Goal: Task Accomplishment & Management: Use online tool/utility

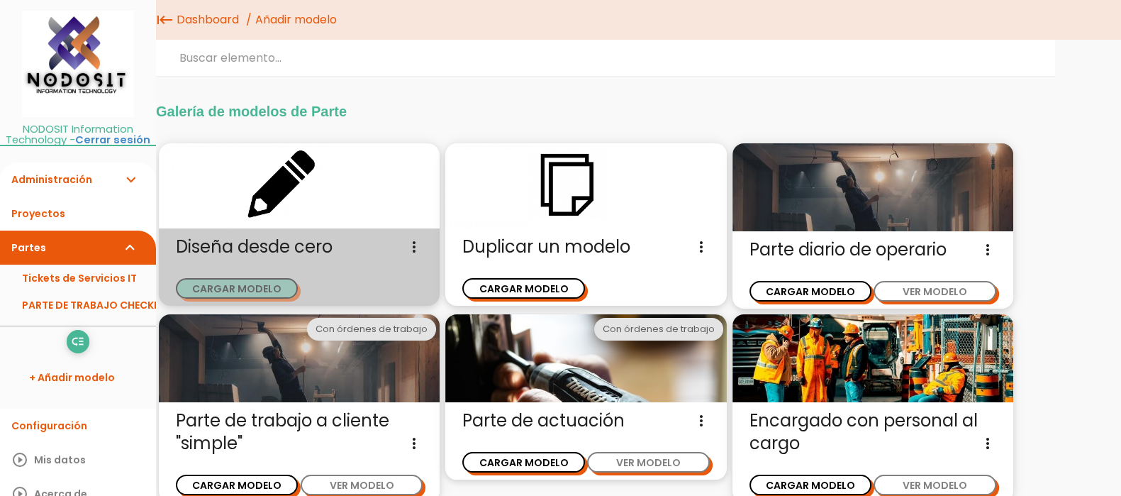
click at [237, 283] on button "CARGAR MODELO" at bounding box center [237, 288] width 122 height 21
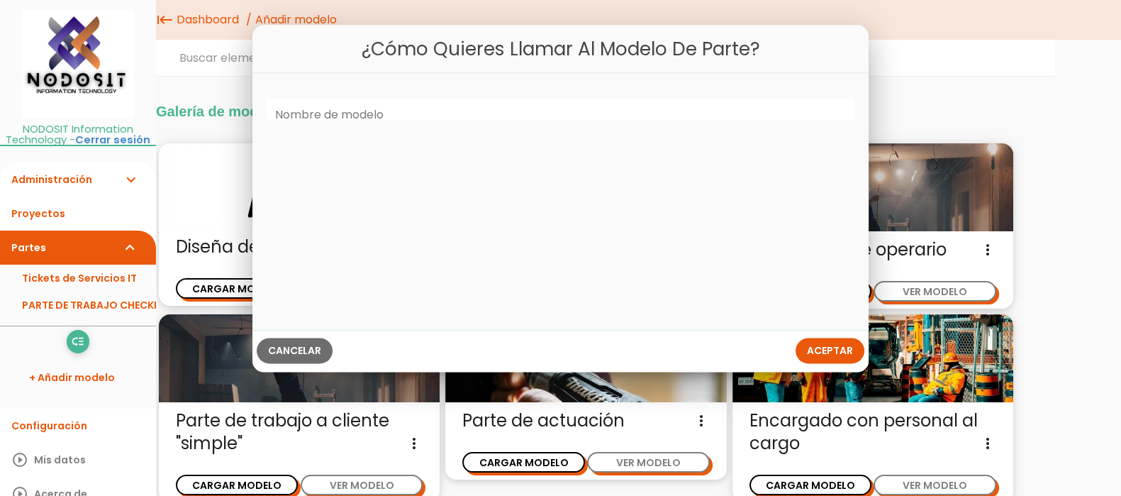
click at [351, 115] on label "Nombre de modelo" at bounding box center [329, 115] width 109 height 16
click at [351, 115] on input "Nombre de modelo" at bounding box center [561, 110] width 589 height 23
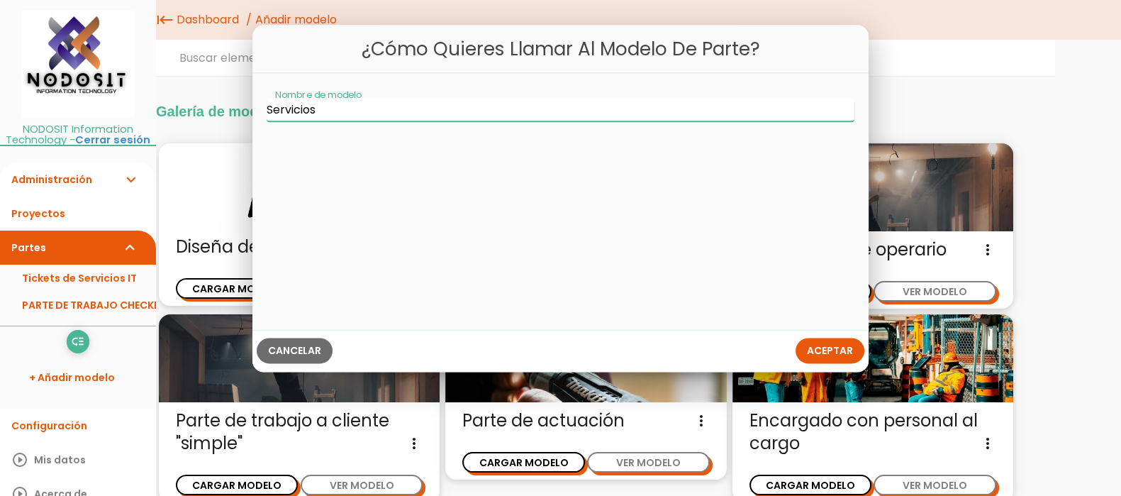
type input "Servicios"
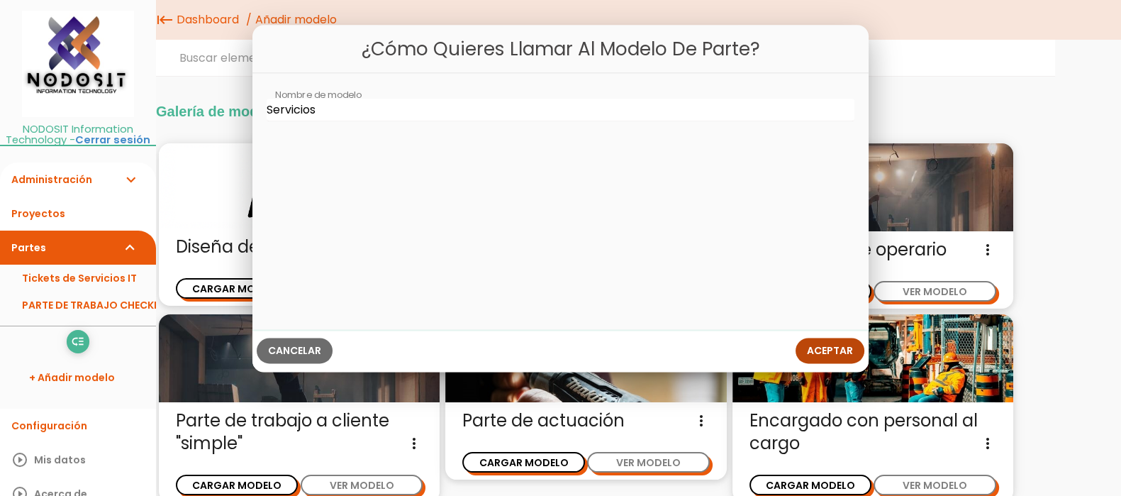
click at [827, 345] on span "Aceptar" at bounding box center [830, 350] width 46 height 14
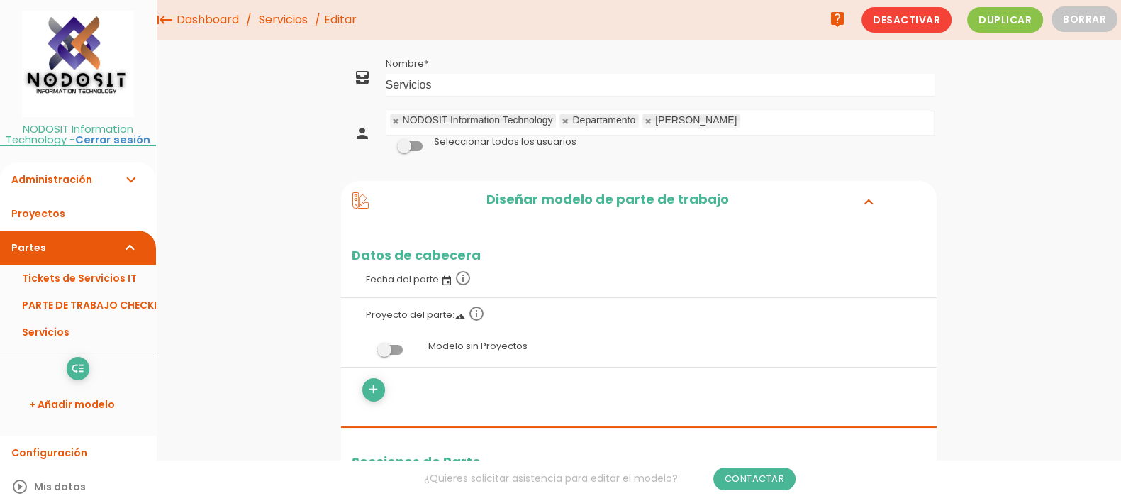
click at [389, 346] on span at bounding box center [390, 350] width 26 height 10
click at [366, 346] on input "checkbox" at bounding box center [366, 346] width 0 height 0
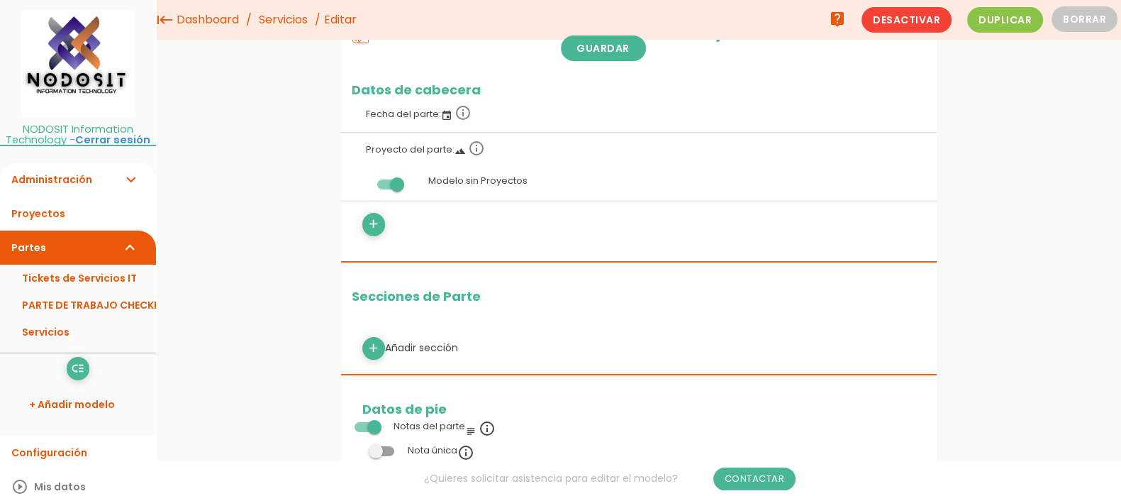
scroll to position [88, 0]
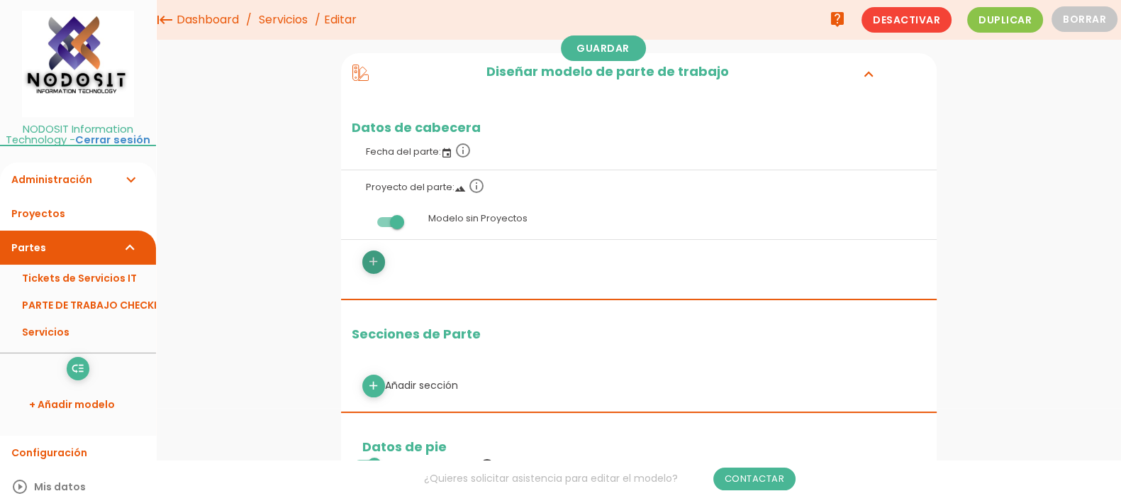
click at [375, 260] on icon "add" at bounding box center [373, 261] width 13 height 23
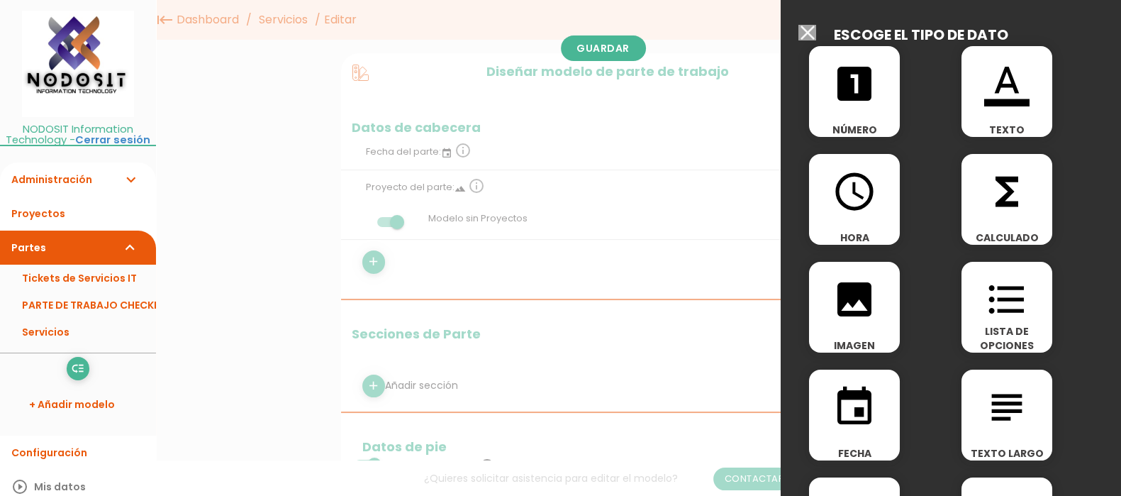
click at [856, 412] on icon "event" at bounding box center [854, 406] width 45 height 45
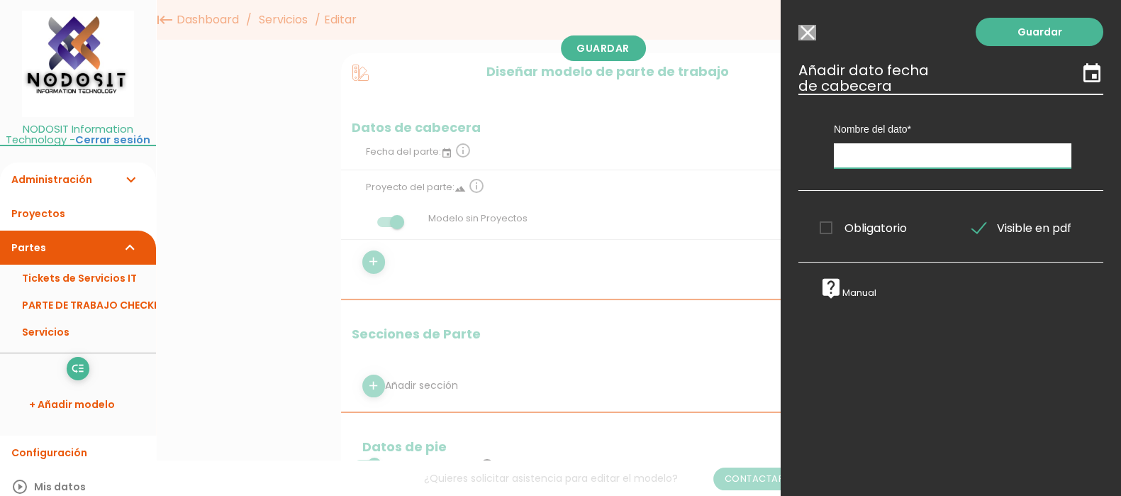
click at [869, 150] on input "text" at bounding box center [953, 155] width 238 height 25
click at [830, 227] on span "Obligatorio" at bounding box center [863, 228] width 87 height 18
click at [0, 0] on input "Obligatorio" at bounding box center [0, 0] width 0 height 0
click at [878, 155] on input "Fecha" at bounding box center [953, 155] width 238 height 25
type input "Fecha Programada"
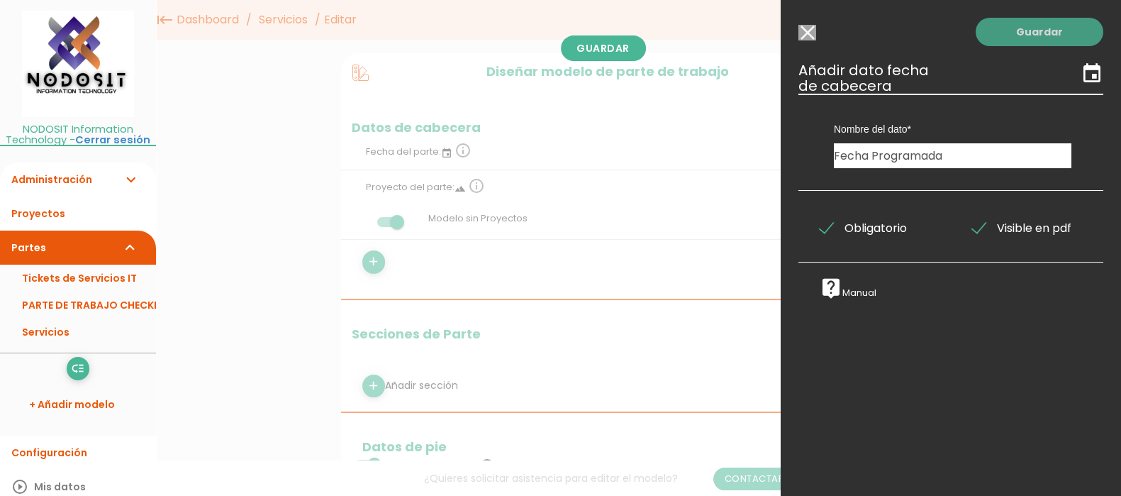
click at [1023, 33] on link "Guardar" at bounding box center [1040, 32] width 128 height 28
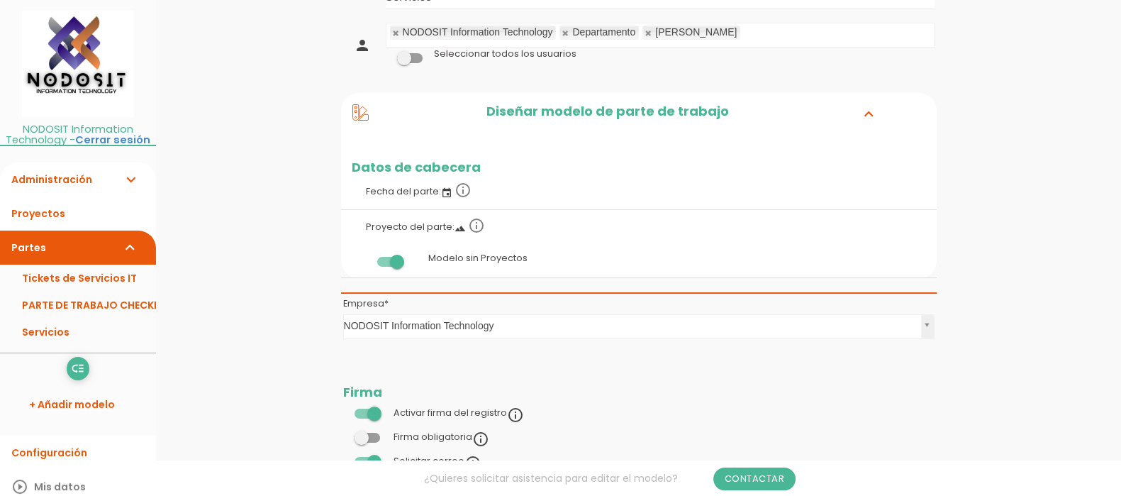
scroll to position [88, 0]
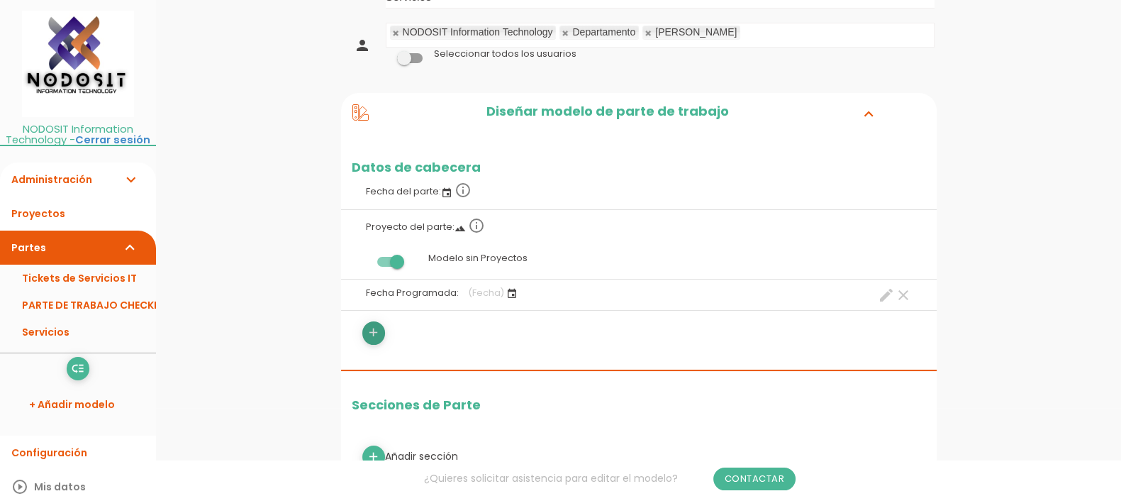
click at [364, 329] on link "add" at bounding box center [373, 332] width 23 height 23
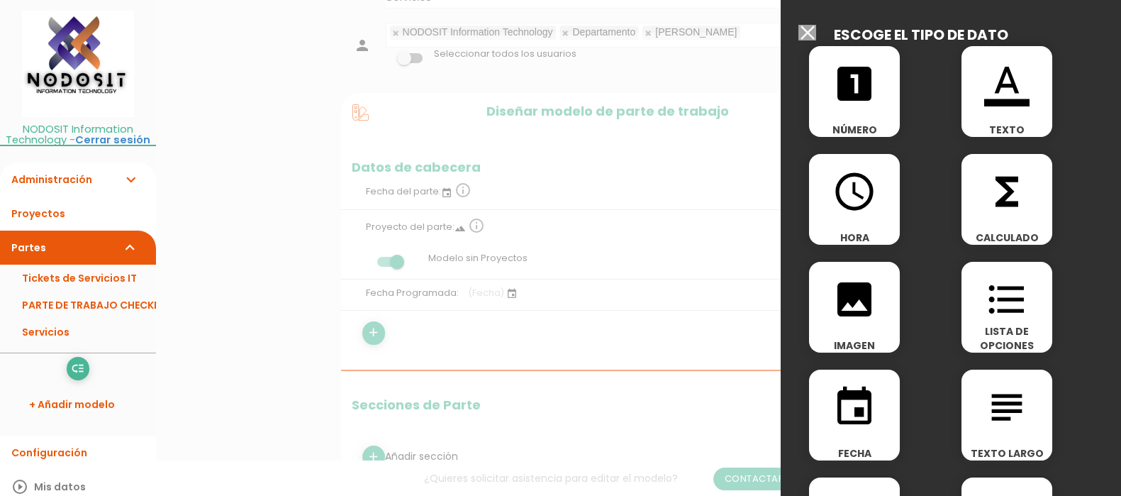
click at [852, 190] on icon "access_time" at bounding box center [854, 191] width 45 height 45
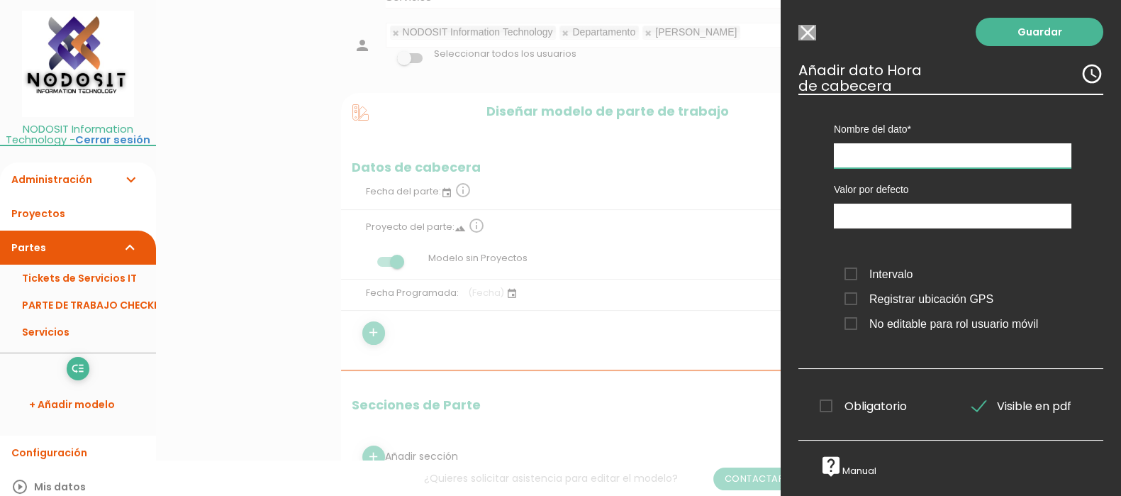
click at [873, 150] on input "text" at bounding box center [953, 155] width 238 height 25
type input "Hora Programada"
drag, startPoint x: 826, startPoint y: 406, endPoint x: 865, endPoint y: 407, distance: 38.3
click at [826, 406] on span "Obligatorio" at bounding box center [863, 406] width 87 height 18
click at [0, 0] on input "Obligatorio" at bounding box center [0, 0] width 0 height 0
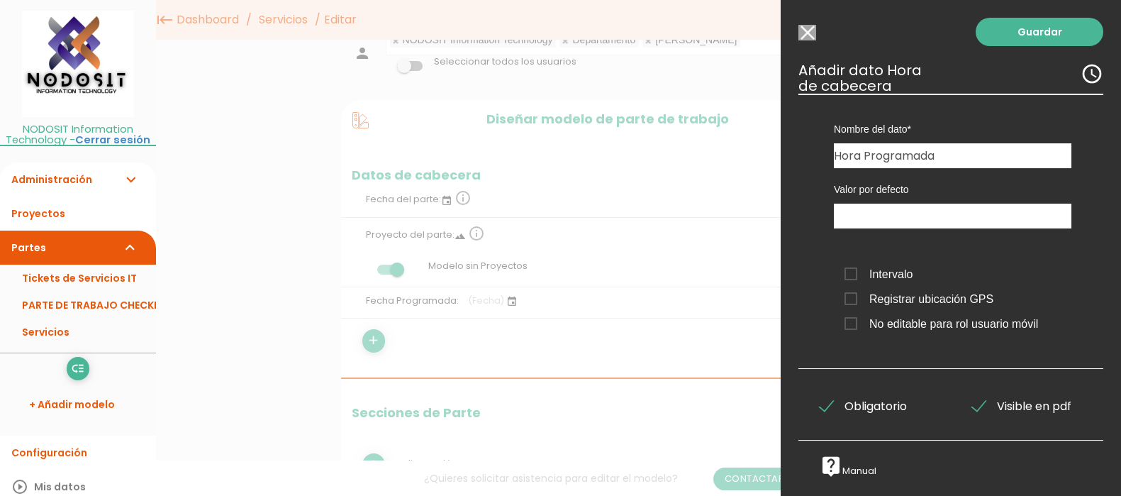
scroll to position [0, 0]
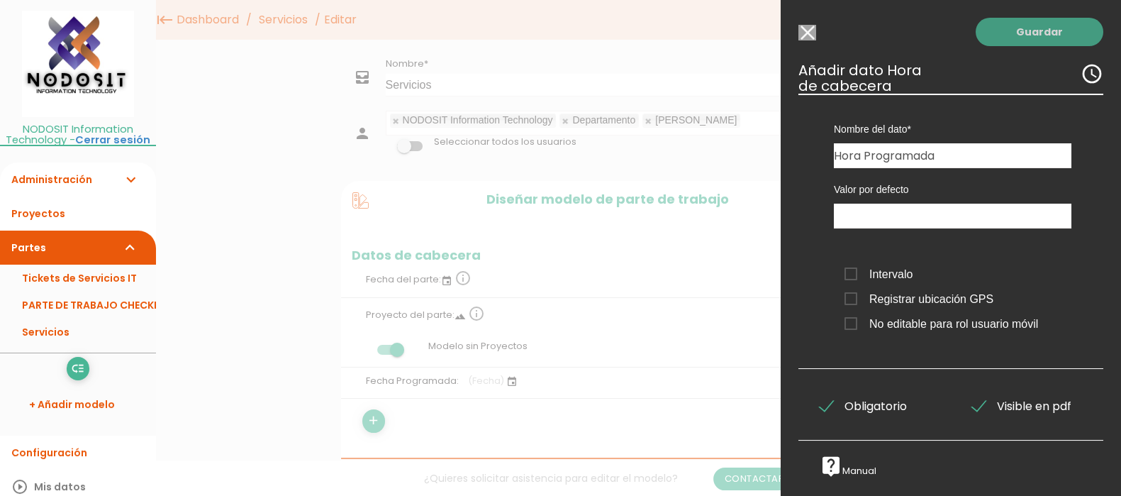
click at [1022, 31] on link "Guardar" at bounding box center [1040, 32] width 128 height 28
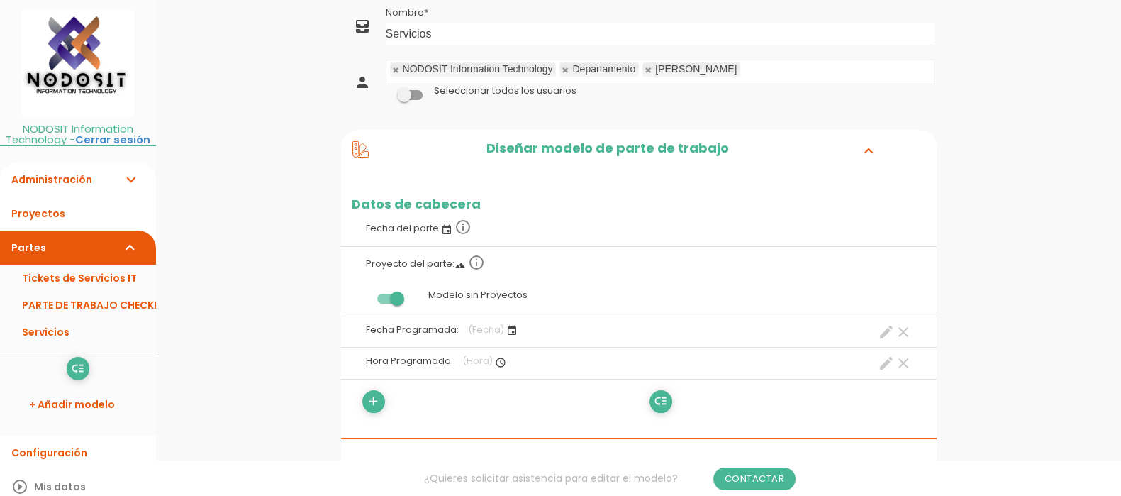
scroll to position [177, 0]
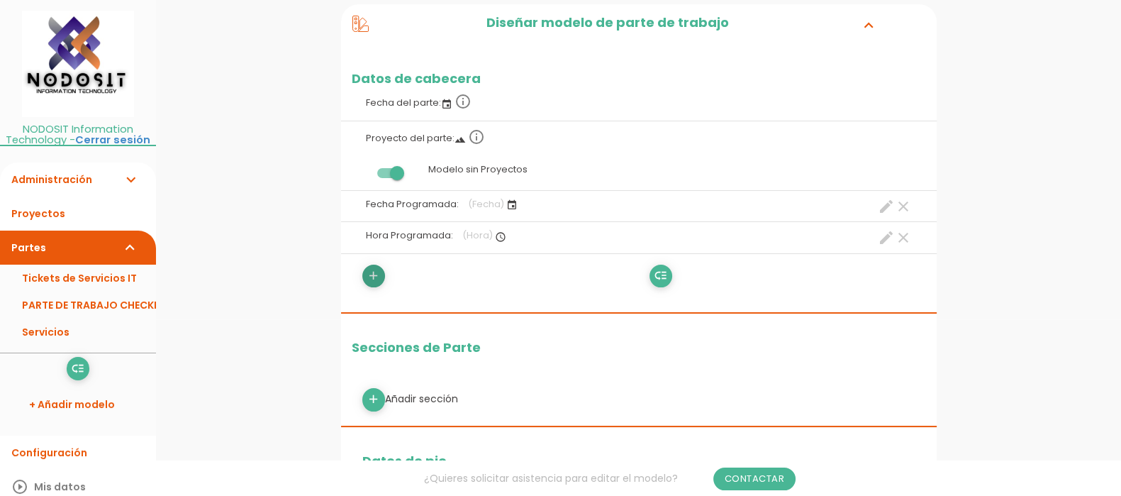
click at [372, 272] on icon "add" at bounding box center [373, 276] width 13 height 23
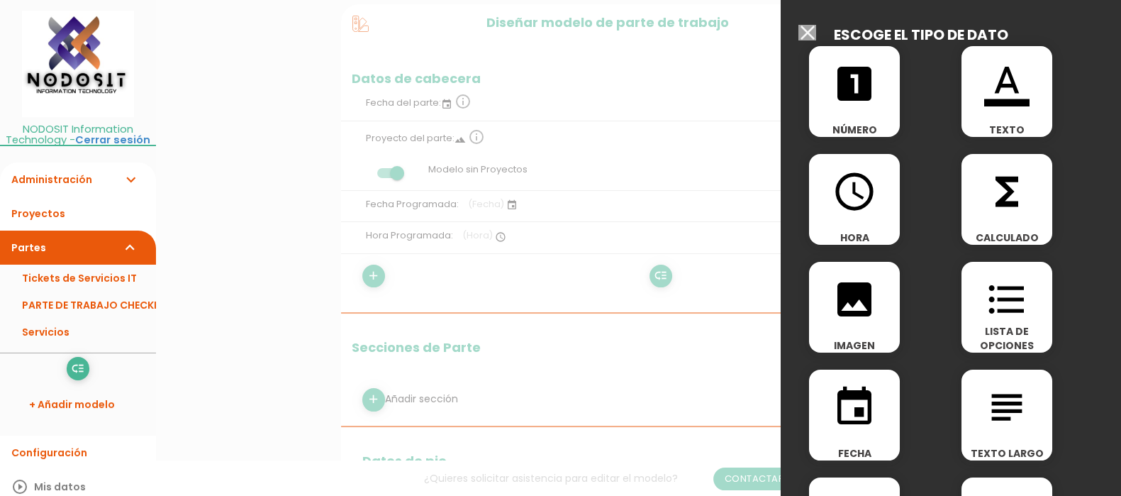
click at [1000, 298] on icon "format_list_bulleted" at bounding box center [1006, 299] width 45 height 45
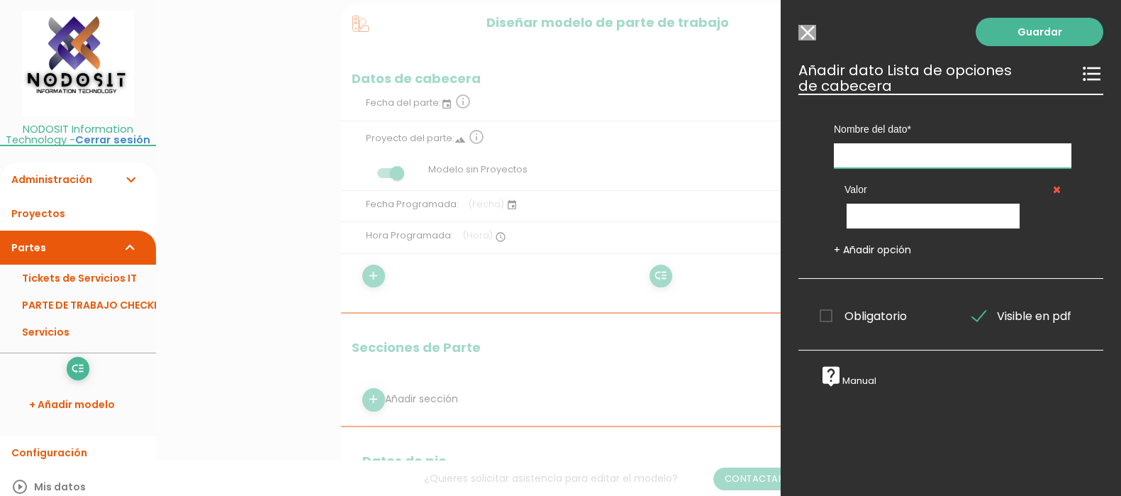
click at [859, 152] on input "text" at bounding box center [953, 155] width 238 height 25
type input "Servicio"
click at [872, 212] on input "text" at bounding box center [933, 216] width 173 height 25
type input "Seleccione"
click at [843, 248] on link "+ Añadir opción" at bounding box center [872, 250] width 77 height 14
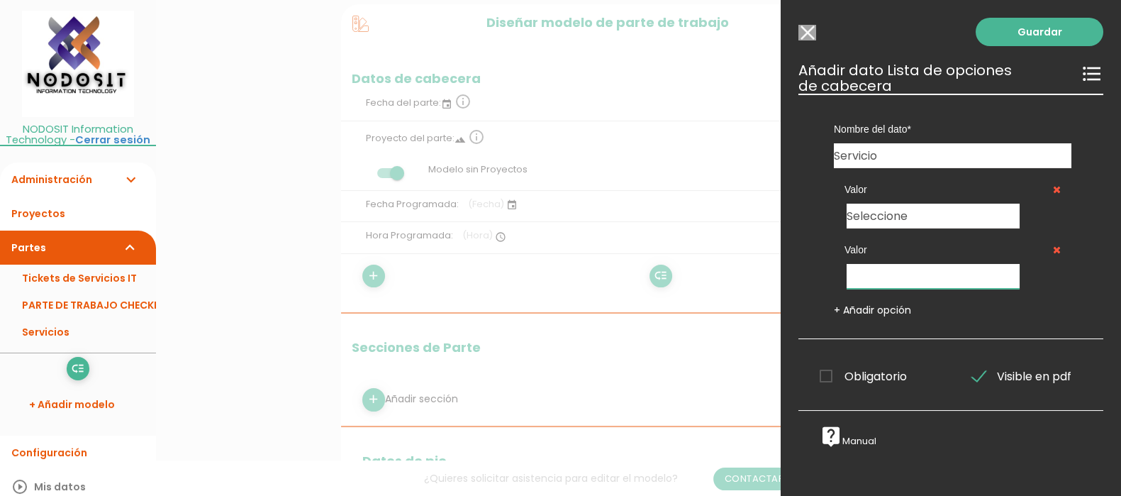
click at [865, 275] on input "text" at bounding box center [933, 276] width 173 height 25
type input "Visita Presencial"
click at [837, 308] on link "+ Añadir opción" at bounding box center [872, 310] width 77 height 14
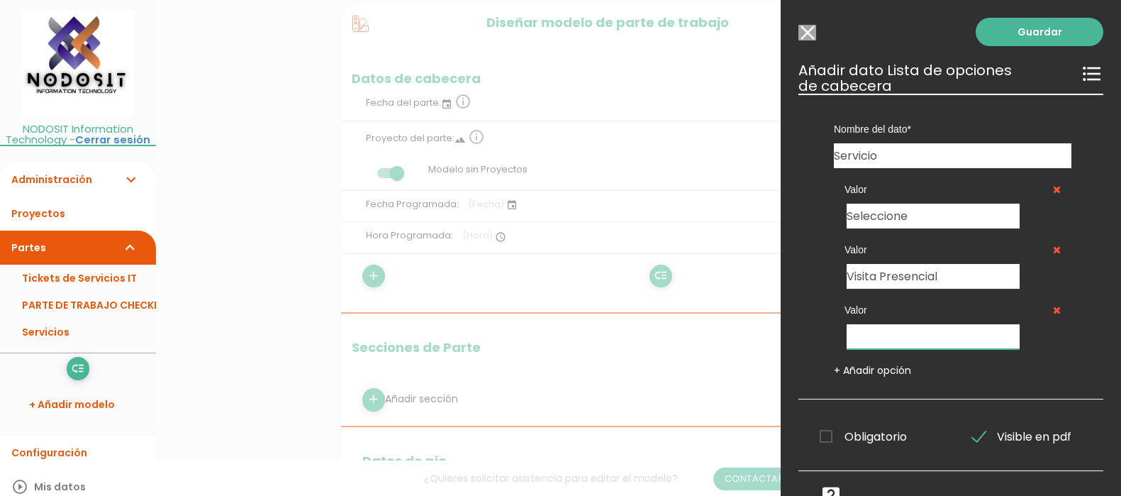
click at [889, 336] on input "text" at bounding box center [933, 336] width 173 height 25
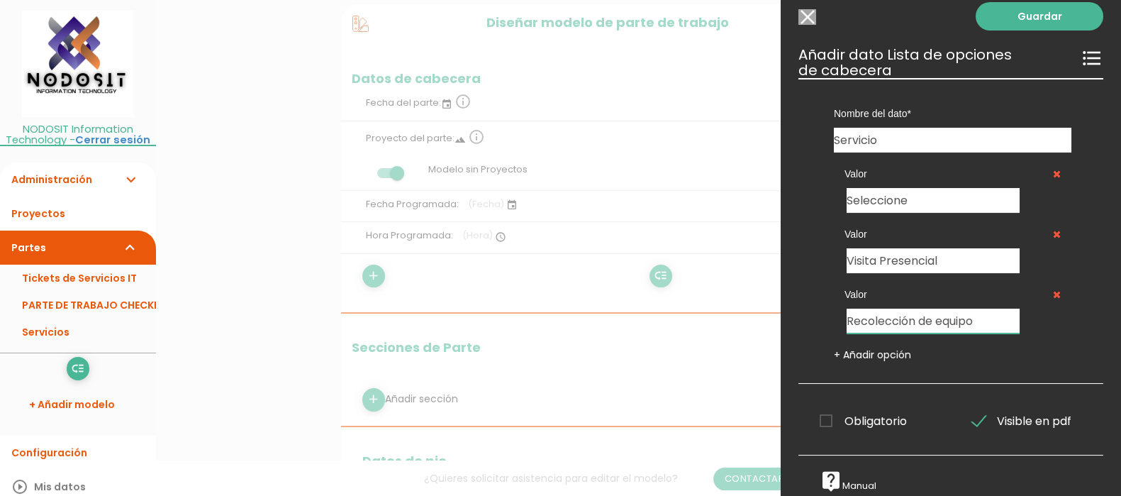
scroll to position [28, 0]
type input "Recolección de equipo"
click at [878, 348] on link "+ Añadir opción" at bounding box center [872, 355] width 77 height 14
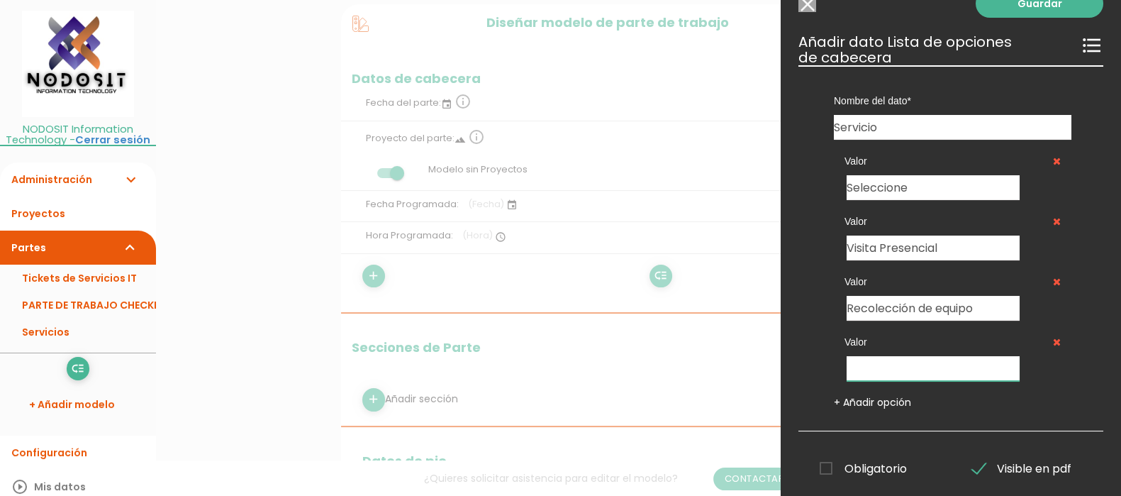
click at [882, 366] on input "text" at bounding box center [933, 368] width 173 height 25
click at [852, 366] on input "asistencia tecnica" at bounding box center [933, 368] width 173 height 25
click at [911, 368] on input "Asistencia tecnica" at bounding box center [933, 368] width 173 height 25
type input "Asistencia Técnica"
click at [857, 397] on link "+ Añadir opción" at bounding box center [872, 402] width 77 height 14
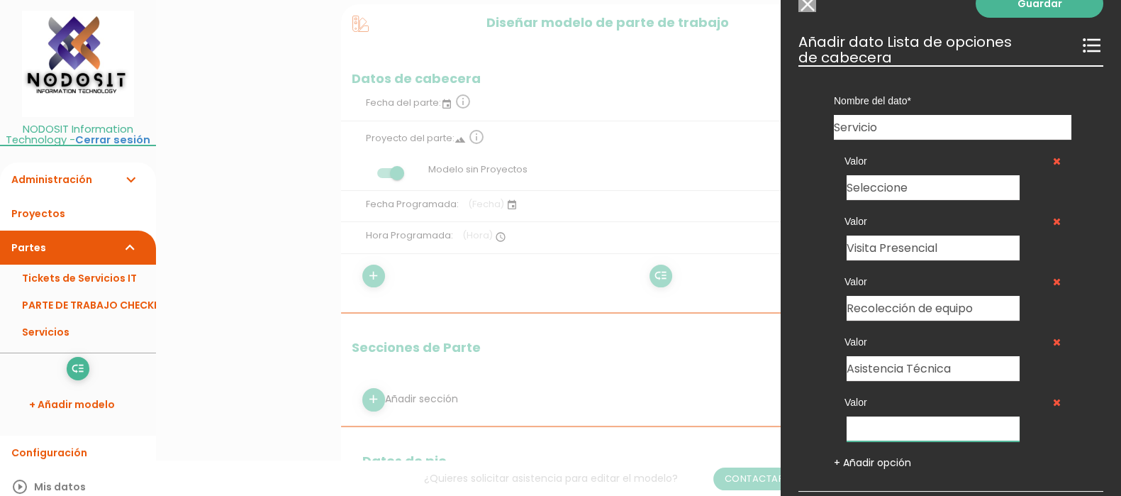
click at [882, 428] on input "text" at bounding box center [933, 428] width 173 height 25
click at [891, 426] on input "text" at bounding box center [933, 428] width 173 height 25
type input "Soporte Remoto"
click at [906, 128] on input "Servicio" at bounding box center [953, 127] width 238 height 25
click at [801, 152] on div "Nombre del dato Fecha Programada Hora Programada Servicio Tipo de dato Recursos…" at bounding box center [951, 278] width 305 height 426
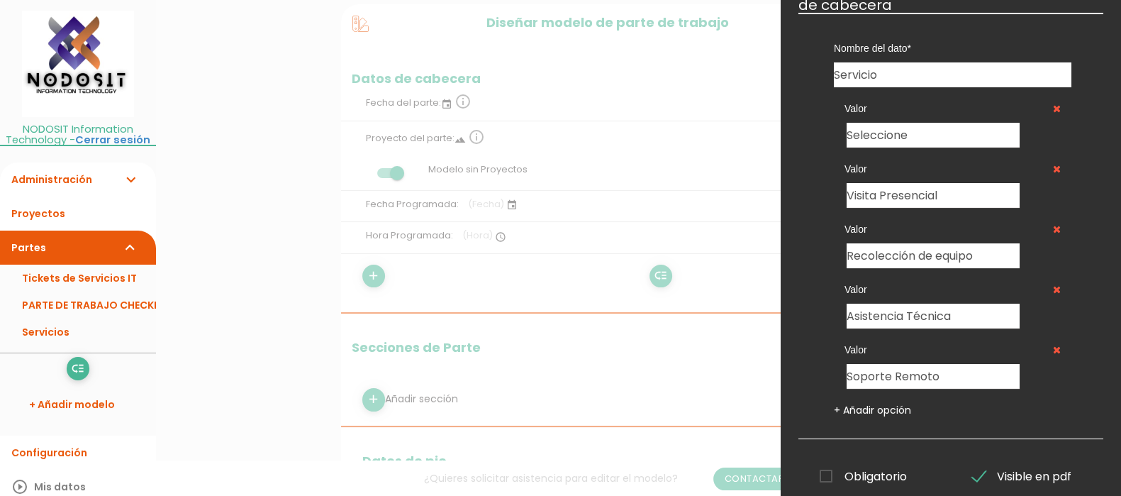
scroll to position [148, 0]
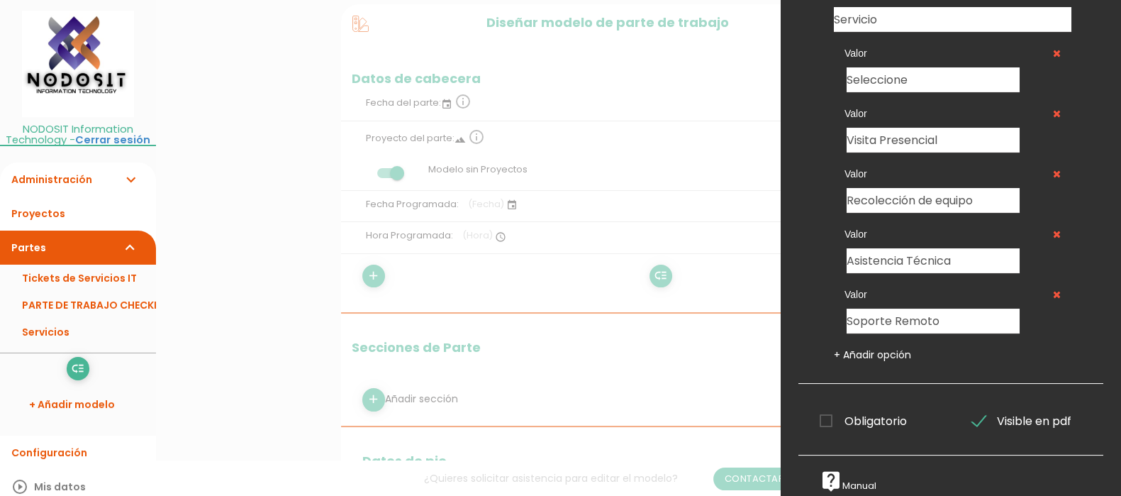
click at [823, 412] on span "Obligatorio" at bounding box center [863, 421] width 87 height 18
click at [0, 0] on input "Obligatorio" at bounding box center [0, 0] width 0 height 0
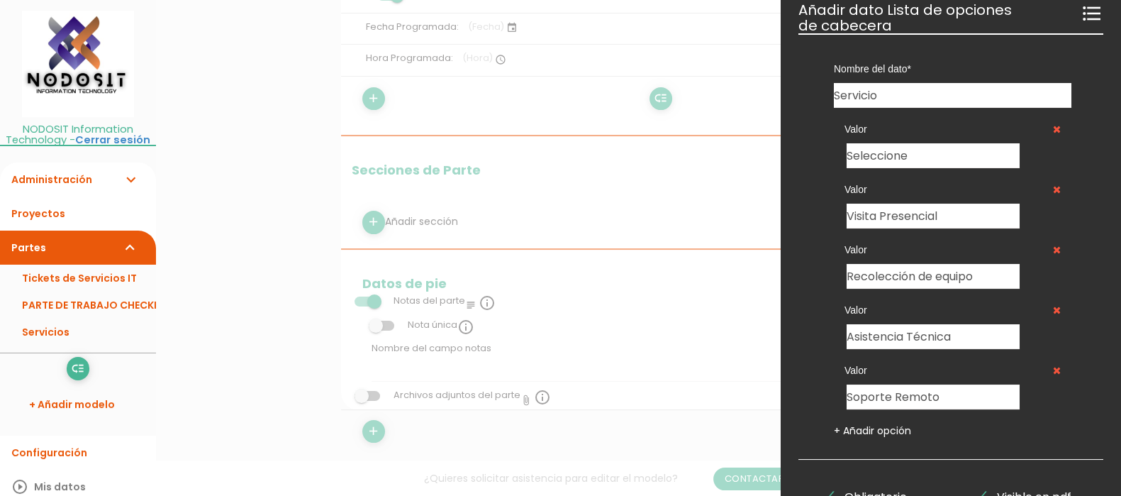
scroll to position [0, 0]
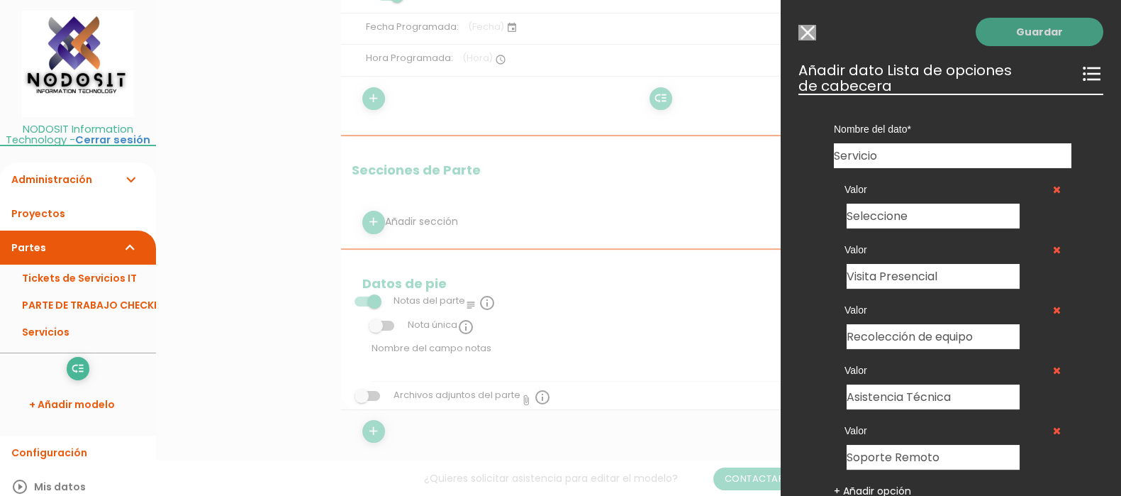
click at [1026, 33] on link "Guardar" at bounding box center [1040, 32] width 128 height 28
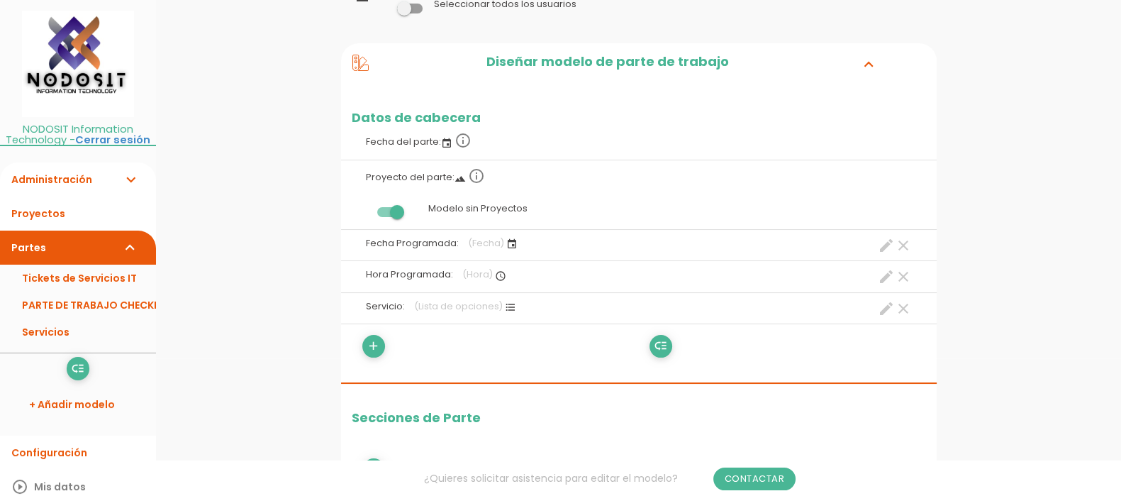
scroll to position [177, 0]
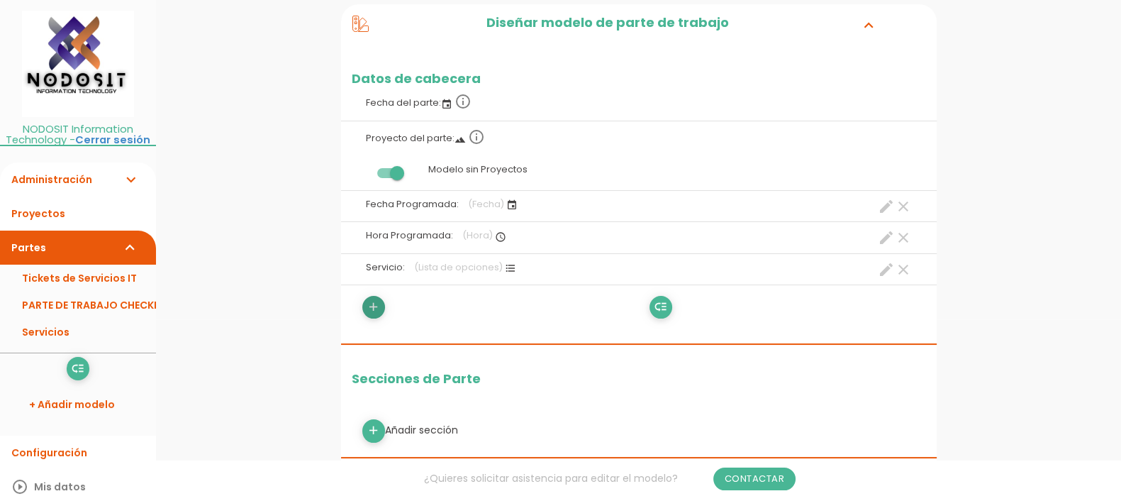
click at [374, 305] on icon "add" at bounding box center [373, 307] width 13 height 23
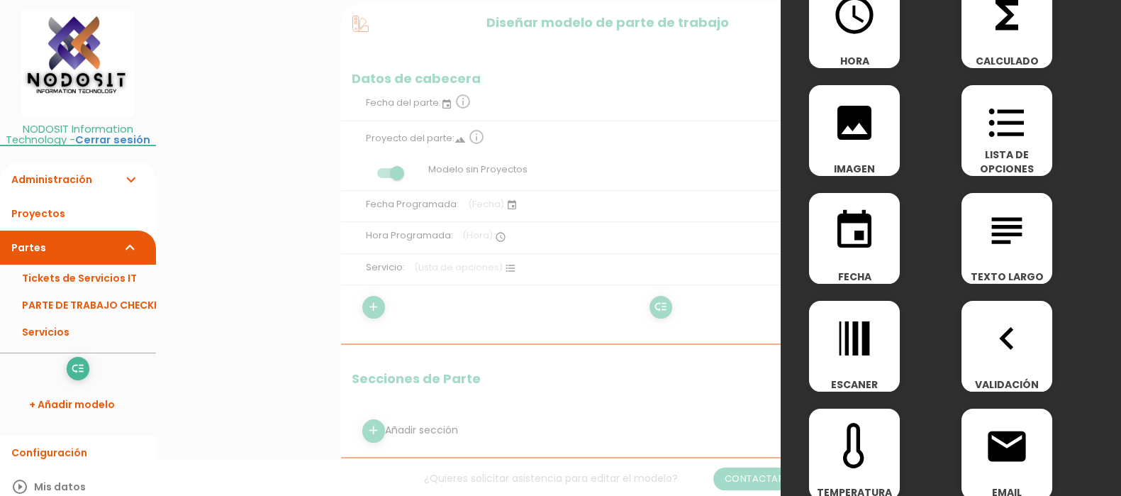
click at [997, 232] on icon "subject" at bounding box center [1006, 230] width 45 height 45
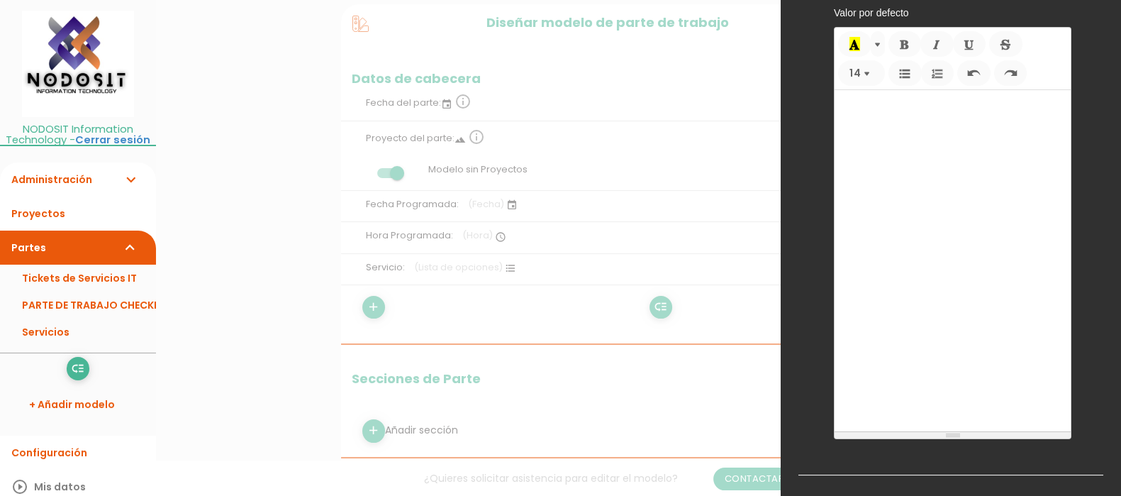
scroll to position [0, 0]
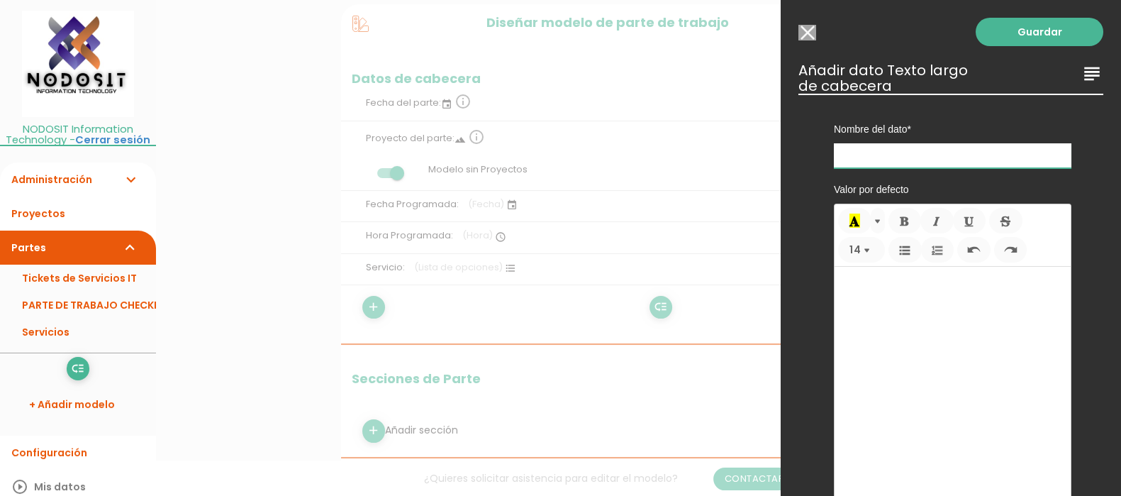
click at [862, 151] on input "text" at bounding box center [953, 155] width 238 height 25
type input "Dirección"
click at [1026, 30] on link "Guardar" at bounding box center [1040, 32] width 128 height 28
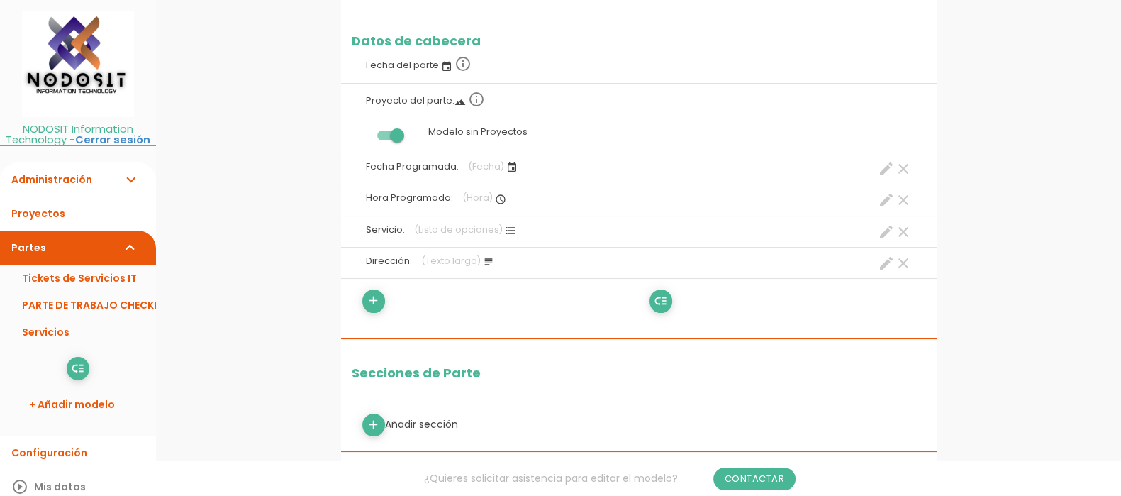
scroll to position [177, 0]
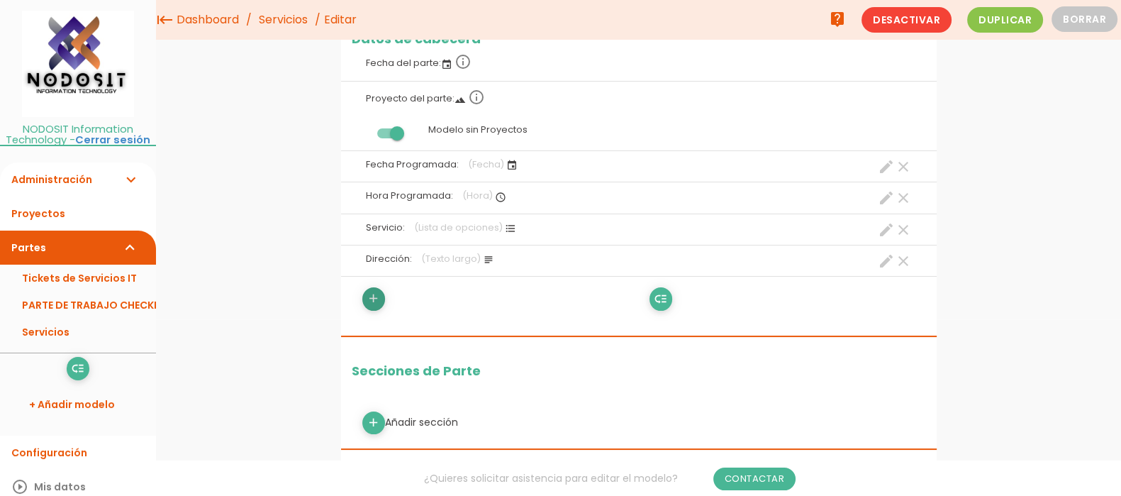
click at [372, 292] on icon "add" at bounding box center [373, 298] width 13 height 23
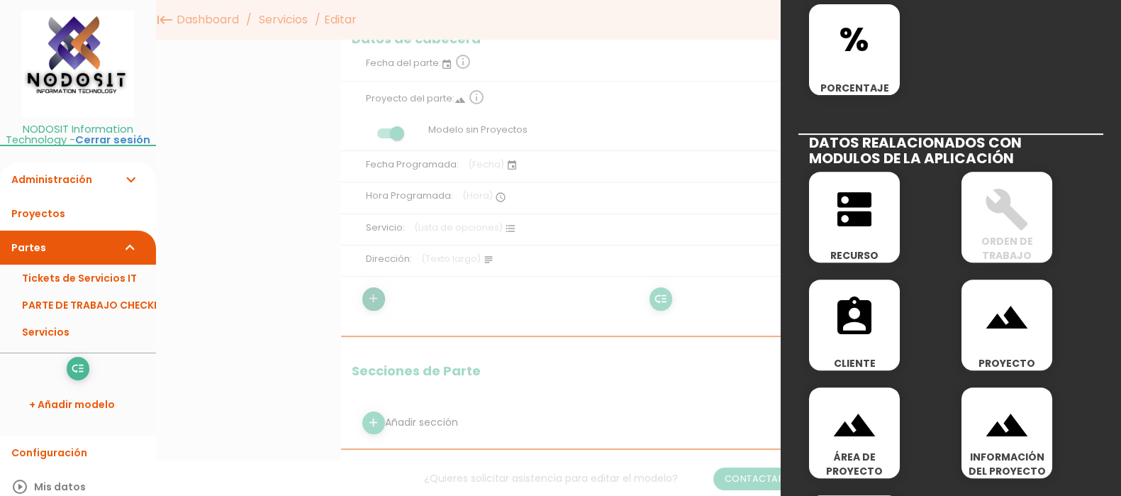
scroll to position [672, 0]
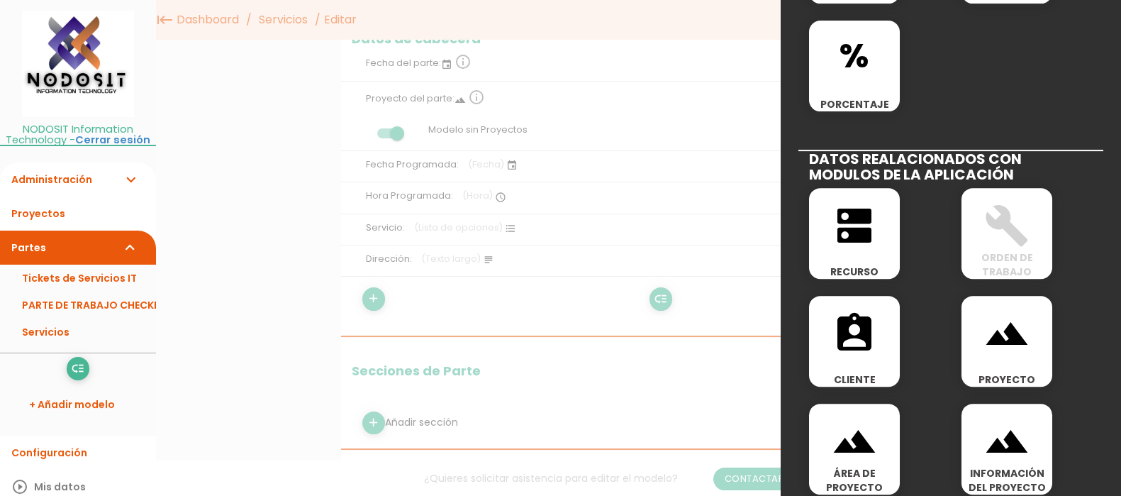
click at [850, 334] on icon "assignment_ind" at bounding box center [854, 333] width 45 height 45
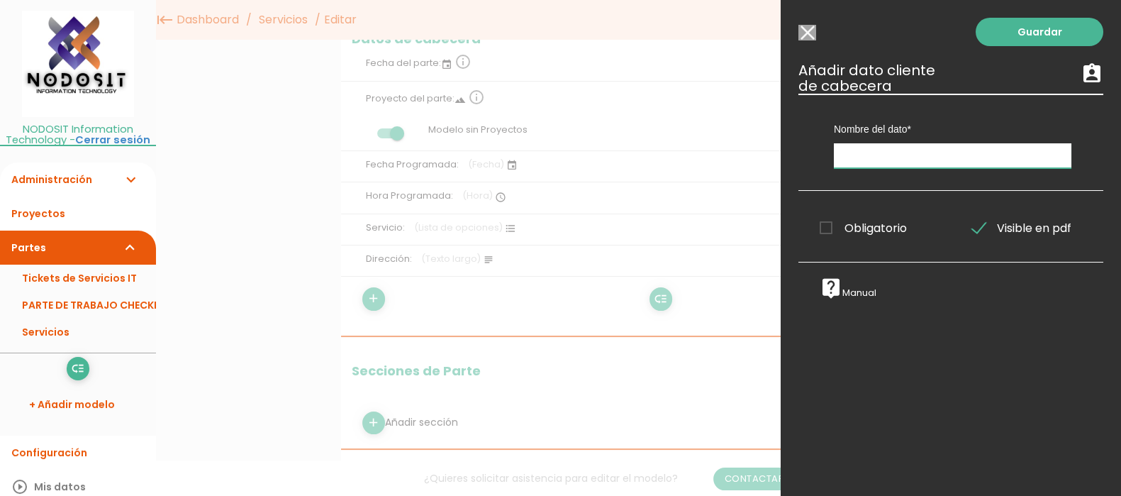
click at [867, 152] on input "text" at bounding box center [953, 155] width 238 height 25
type input "L"
type input "Cliente"
click at [829, 226] on span "Obligatorio" at bounding box center [863, 228] width 87 height 18
click at [0, 0] on input "Obligatorio" at bounding box center [0, 0] width 0 height 0
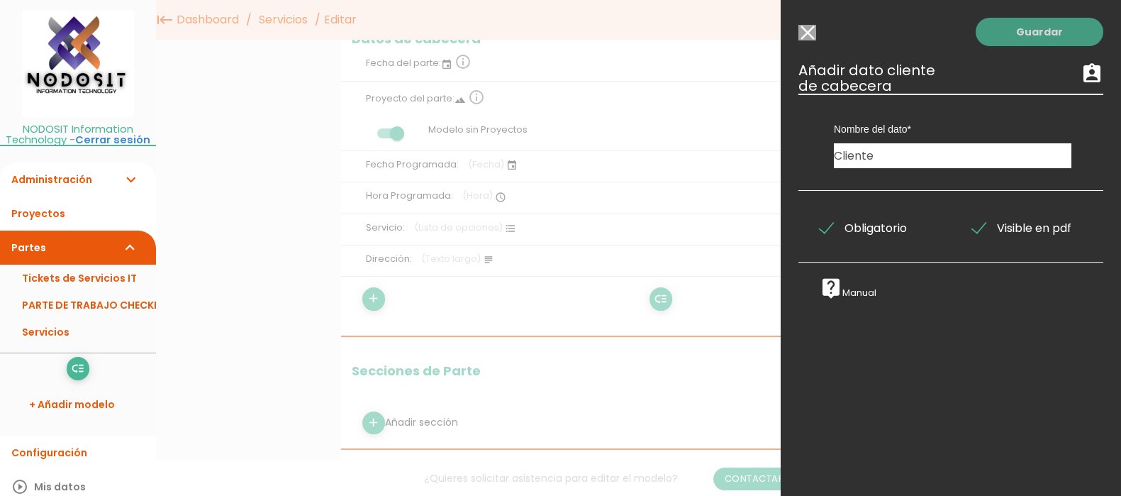
click at [1023, 32] on link "Guardar" at bounding box center [1040, 32] width 128 height 28
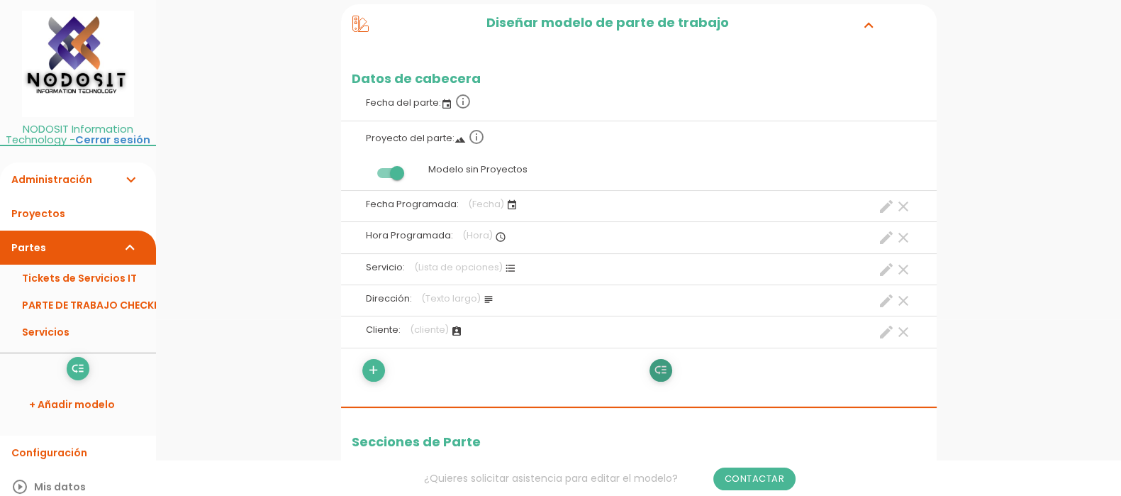
click at [662, 367] on icon "low_priority" at bounding box center [660, 370] width 13 height 23
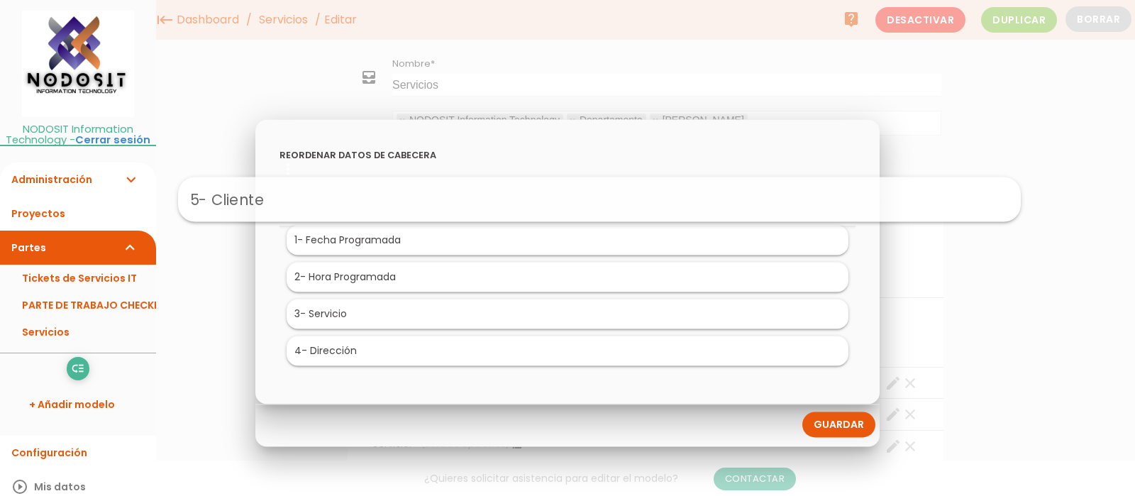
drag, startPoint x: 374, startPoint y: 355, endPoint x: 406, endPoint y: 201, distance: 157.0
click at [406, 201] on li "5 - Cliente" at bounding box center [567, 203] width 843 height 45
click at [844, 425] on link "Guardar" at bounding box center [838, 424] width 73 height 26
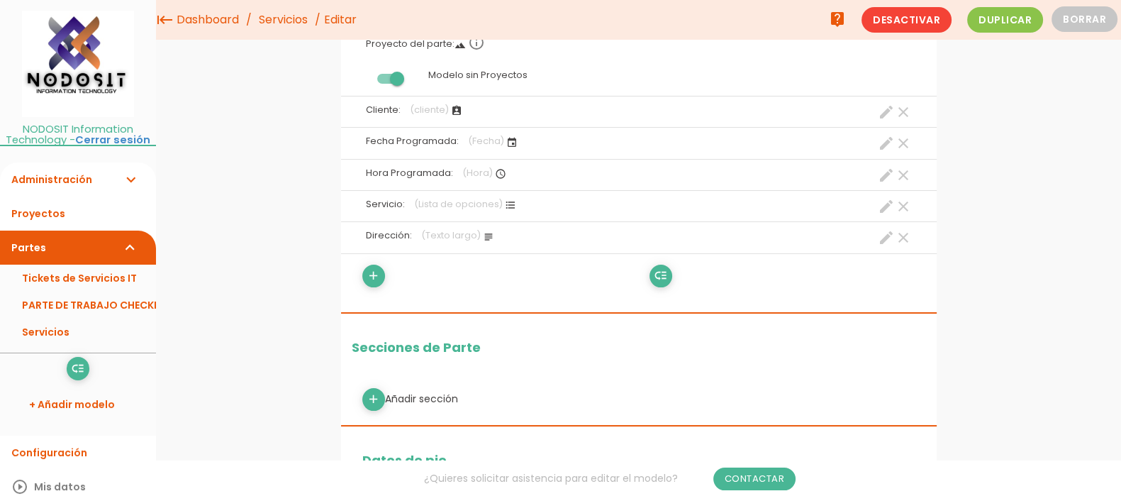
scroll to position [177, 0]
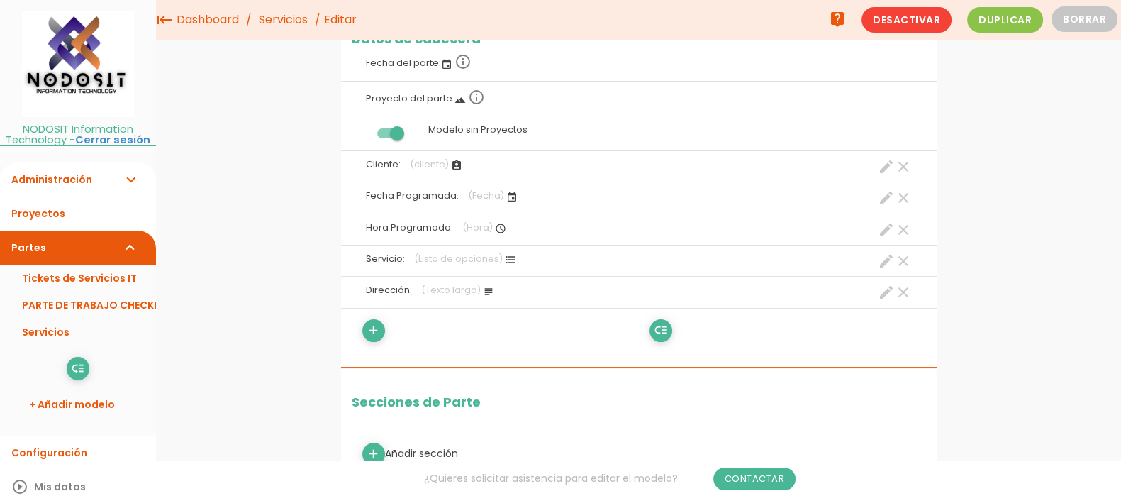
click at [505, 257] on icon "format_list_bulleted" at bounding box center [510, 259] width 11 height 11
click at [887, 259] on icon "create" at bounding box center [886, 260] width 17 height 17
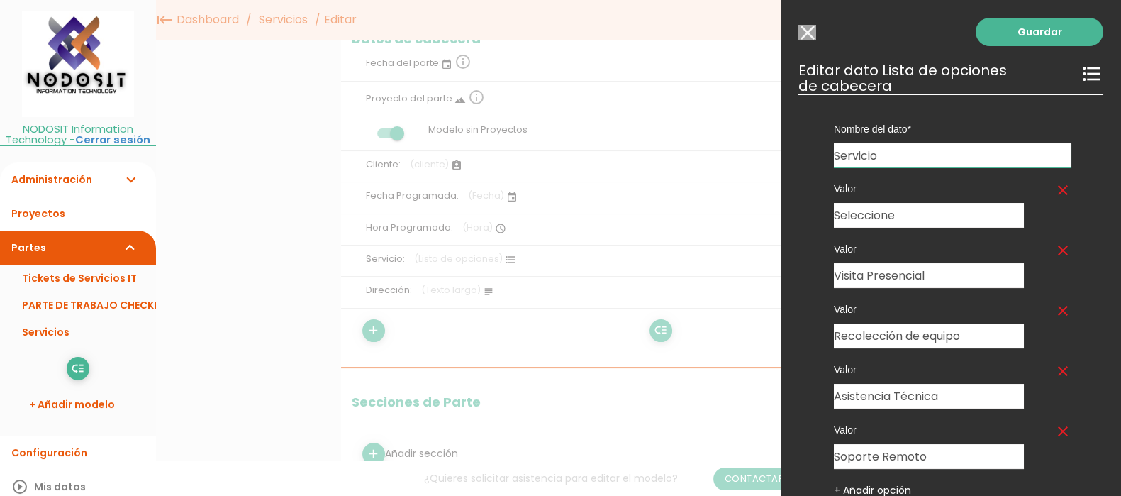
click at [1055, 187] on icon "clear" at bounding box center [1063, 190] width 17 height 17
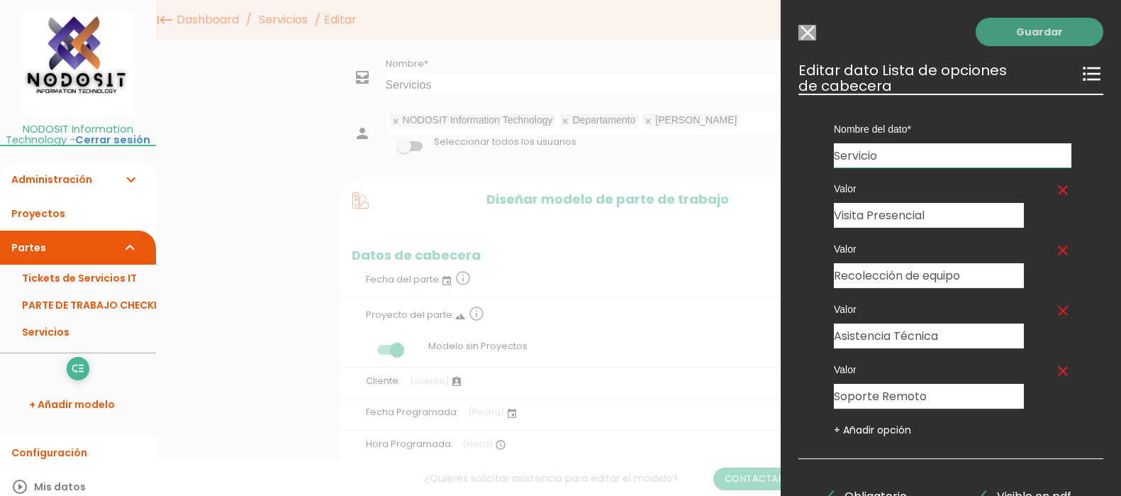
click at [1011, 31] on link "Guardar" at bounding box center [1040, 32] width 128 height 28
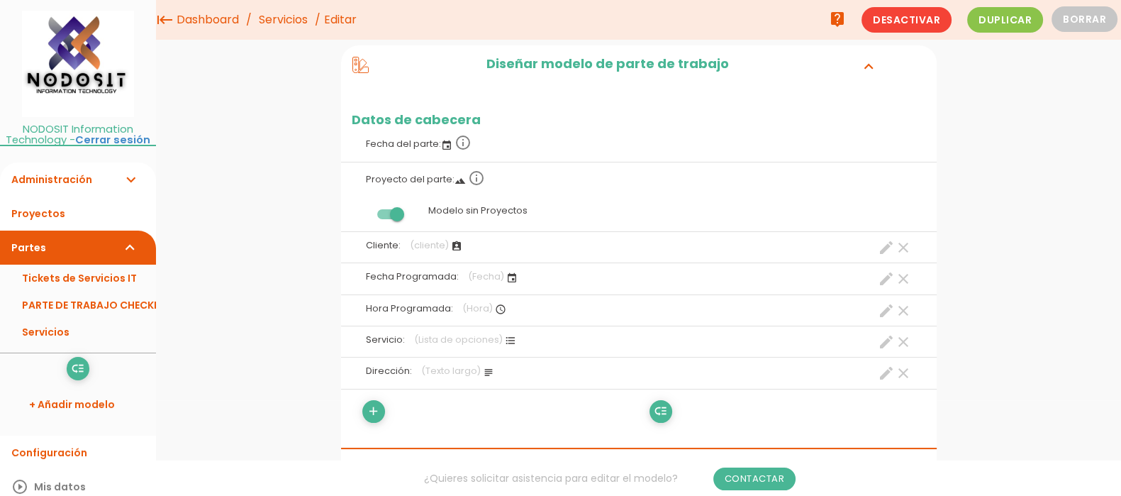
scroll to position [88, 0]
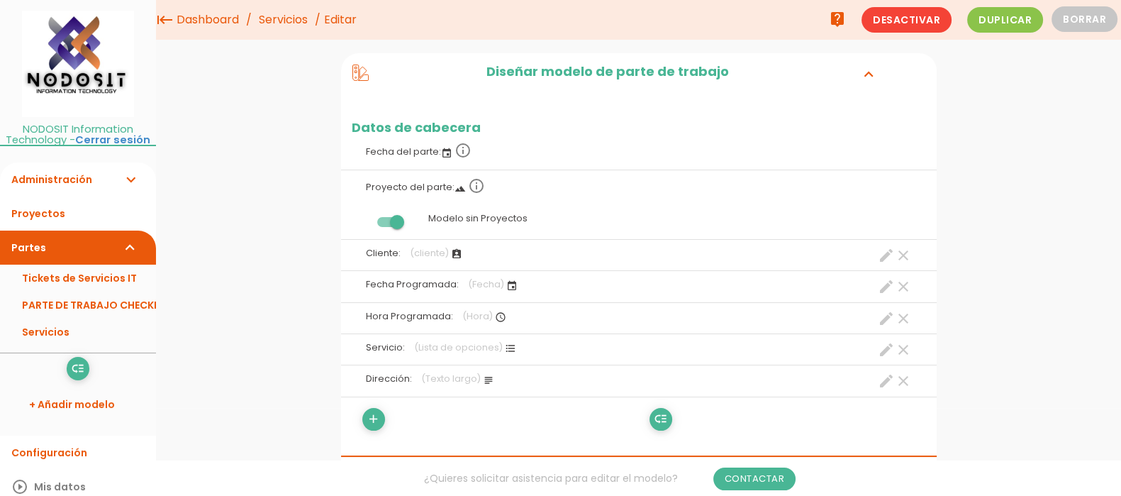
click at [887, 253] on icon "create" at bounding box center [886, 255] width 17 height 17
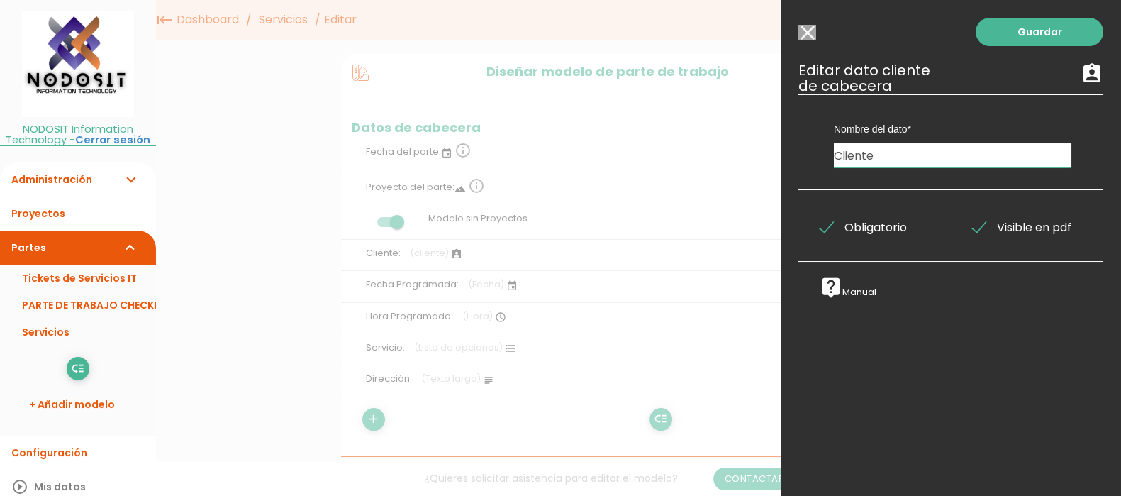
click at [887, 156] on input "Cliente" at bounding box center [953, 155] width 238 height 24
type input "Cliente:"
click at [1081, 74] on icon "assignment_ind" at bounding box center [1092, 73] width 23 height 23
click at [1018, 26] on link "Guardar" at bounding box center [1040, 32] width 128 height 28
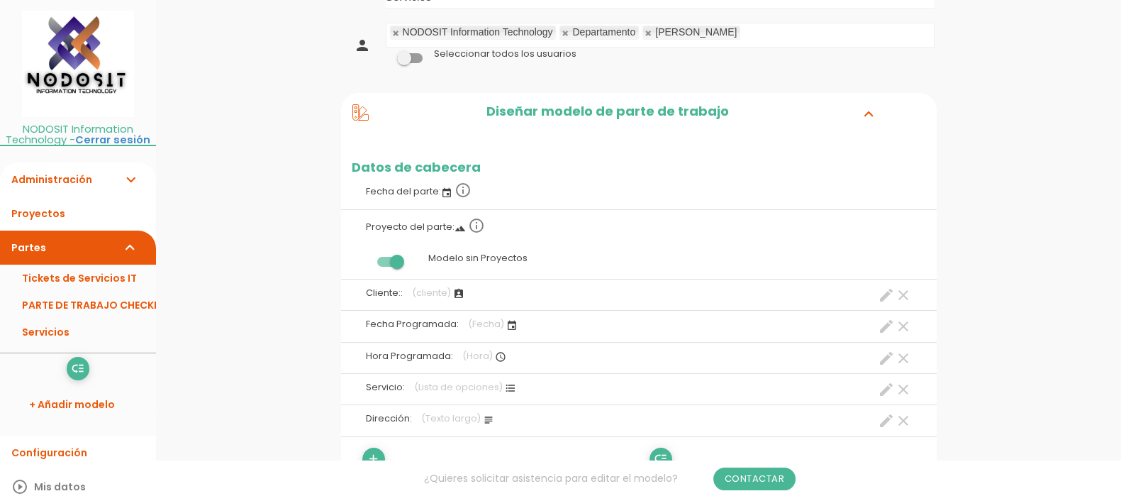
click at [885, 293] on icon "create" at bounding box center [886, 295] width 17 height 17
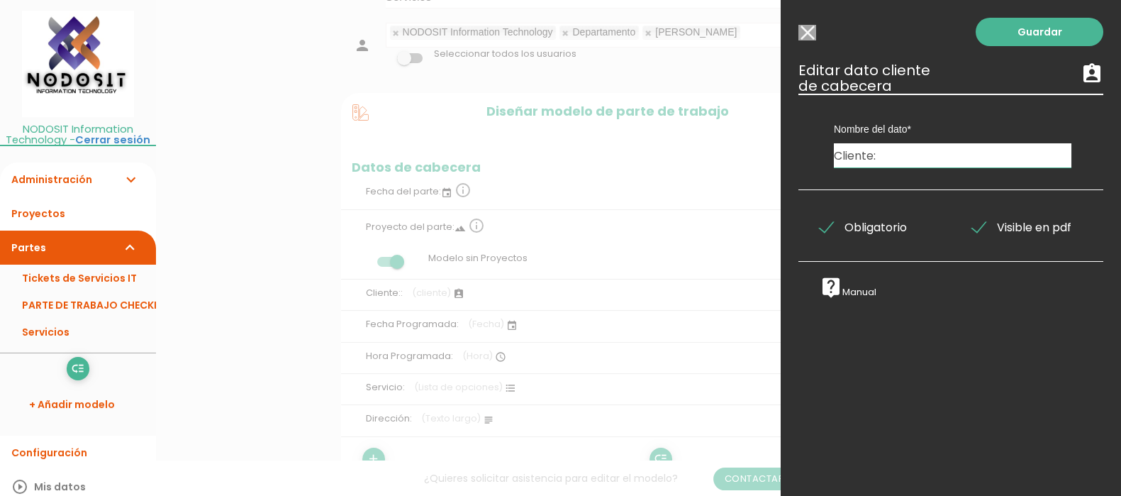
click at [897, 155] on input "Cliente:" at bounding box center [953, 155] width 238 height 24
type input "Cliente"
click at [1007, 31] on link "Guardar" at bounding box center [1040, 32] width 128 height 28
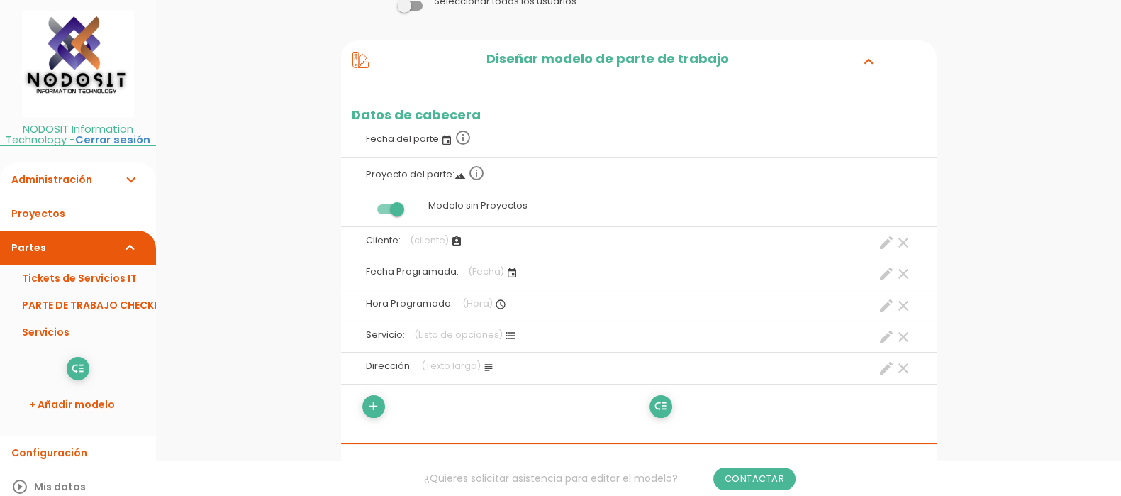
scroll to position [177, 0]
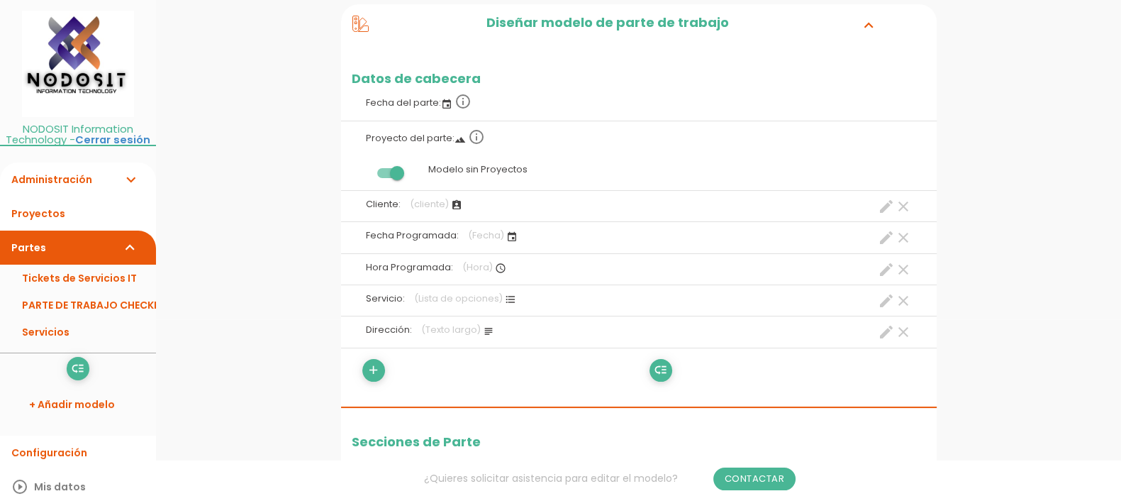
click at [905, 330] on icon "clear" at bounding box center [903, 331] width 17 height 17
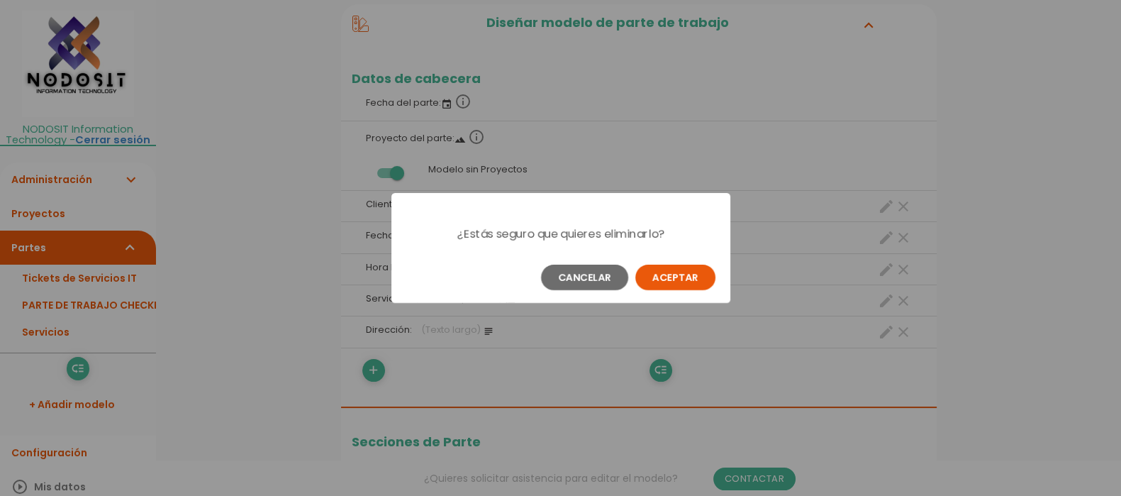
scroll to position [0, 0]
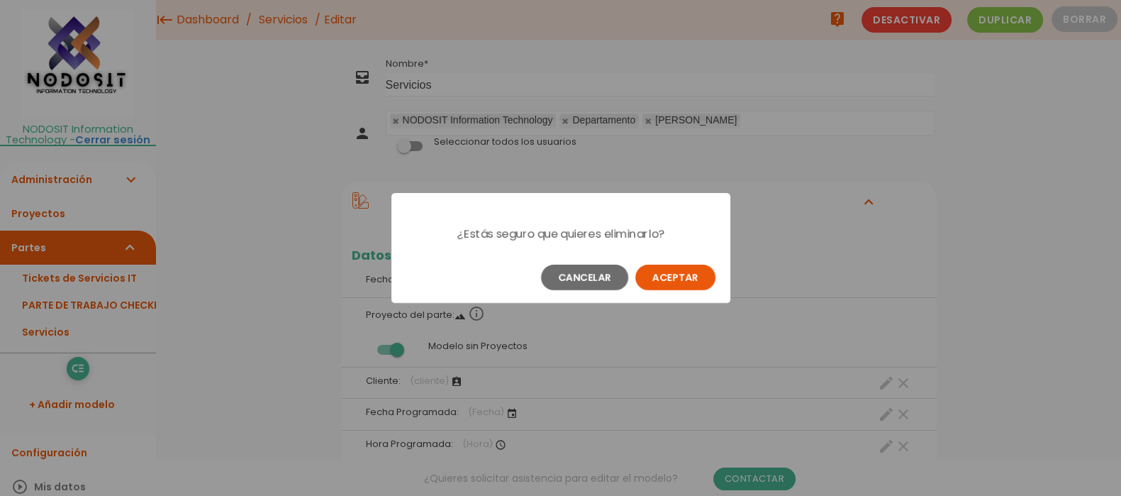
click at [686, 277] on button "Aceptar" at bounding box center [675, 278] width 80 height 26
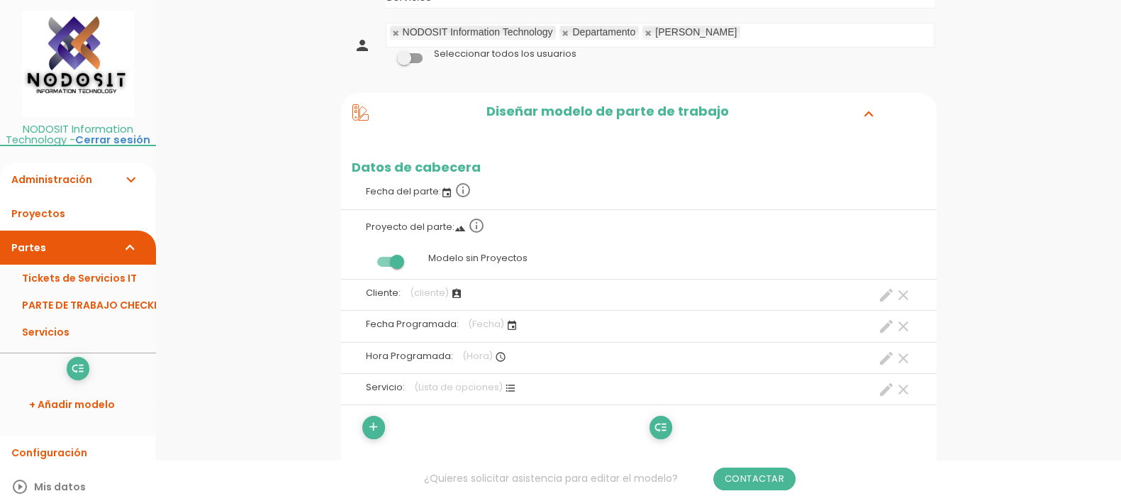
scroll to position [177, 0]
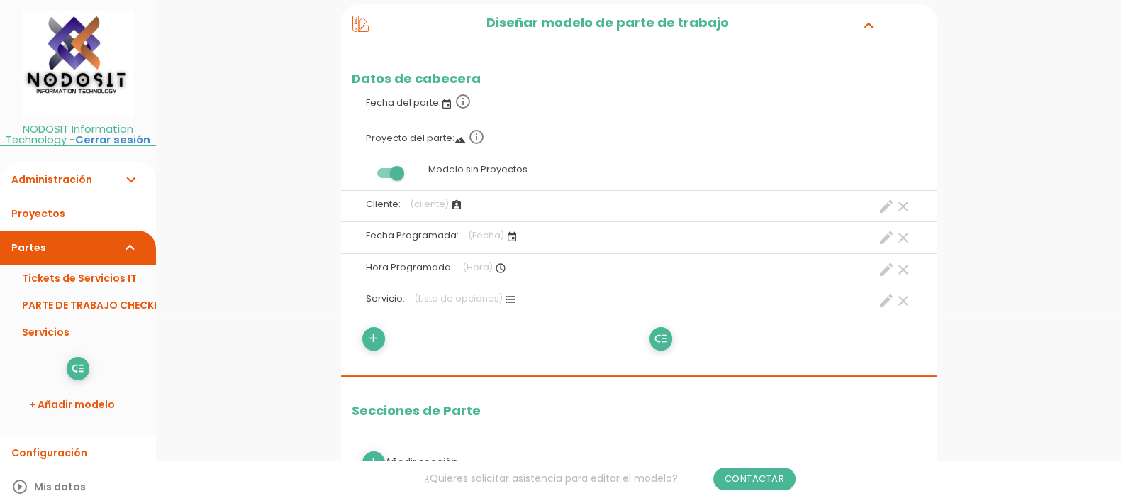
click at [131, 177] on icon "expand_more" at bounding box center [130, 179] width 17 height 34
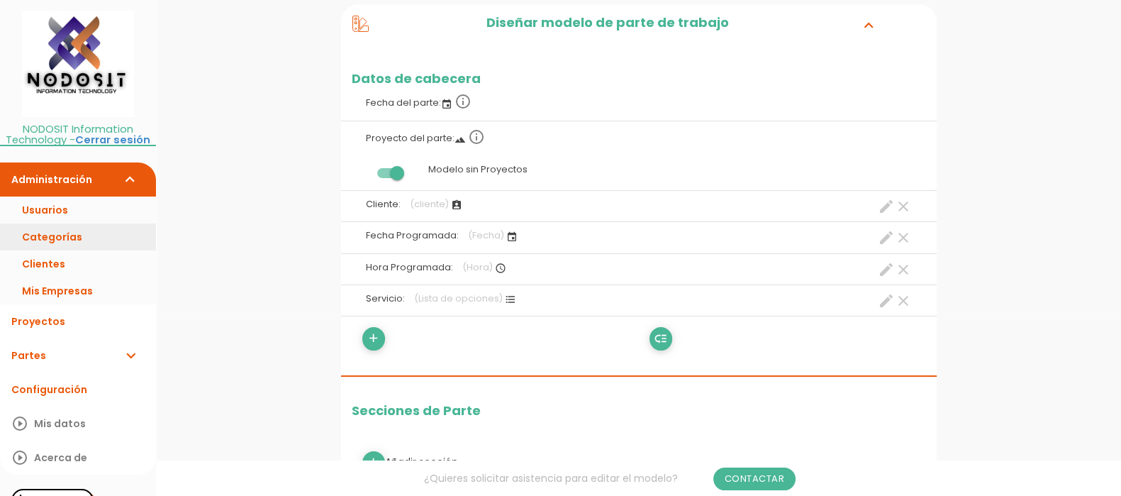
click at [71, 234] on link "Categorías" at bounding box center [78, 236] width 156 height 27
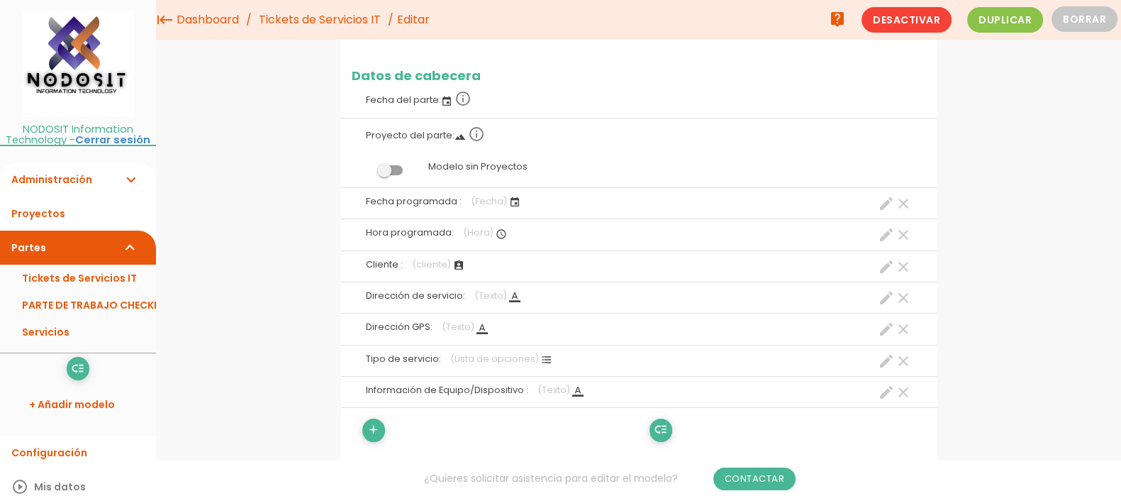
scroll to position [177, 0]
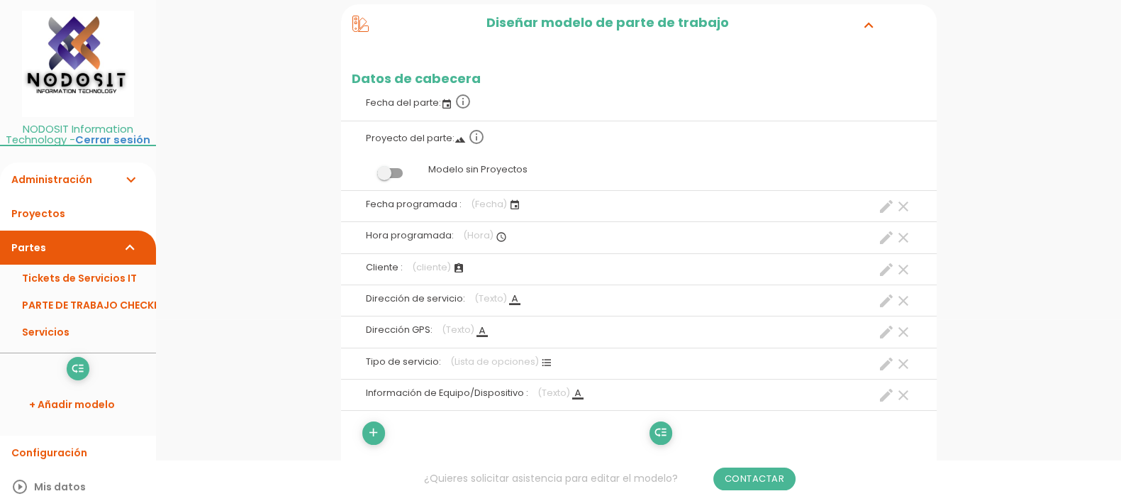
click at [905, 265] on icon "clear" at bounding box center [903, 269] width 17 height 17
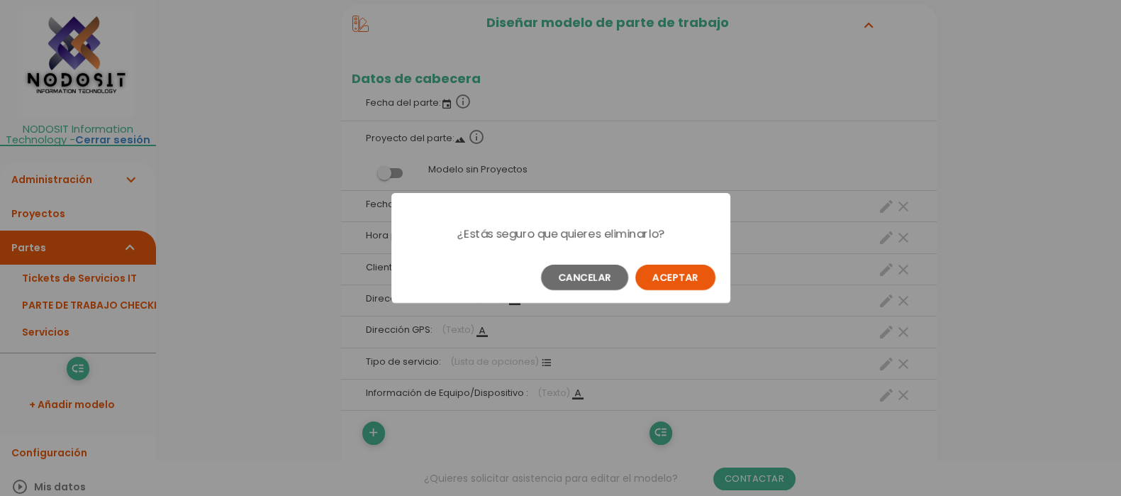
scroll to position [0, 0]
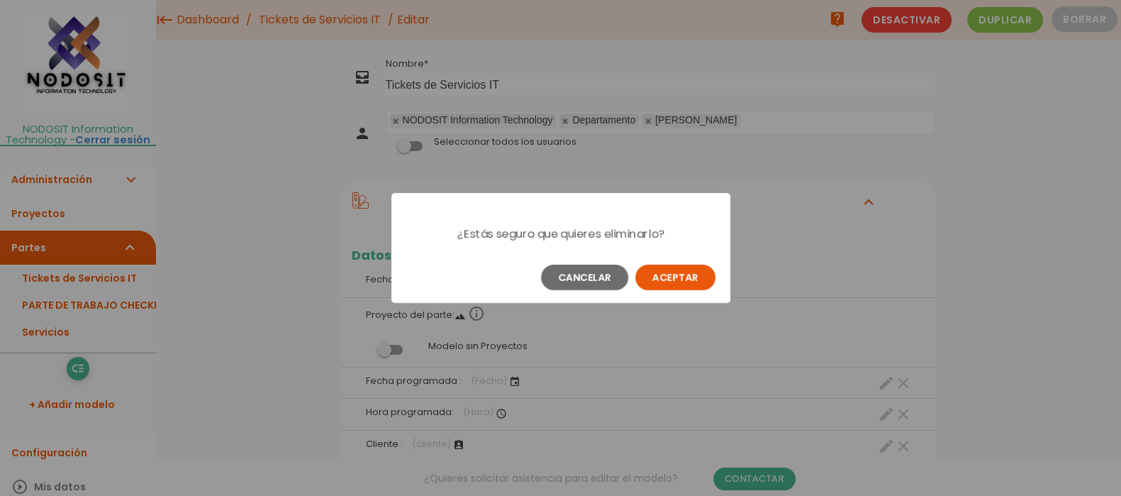
click at [677, 274] on button "Aceptar" at bounding box center [675, 278] width 80 height 26
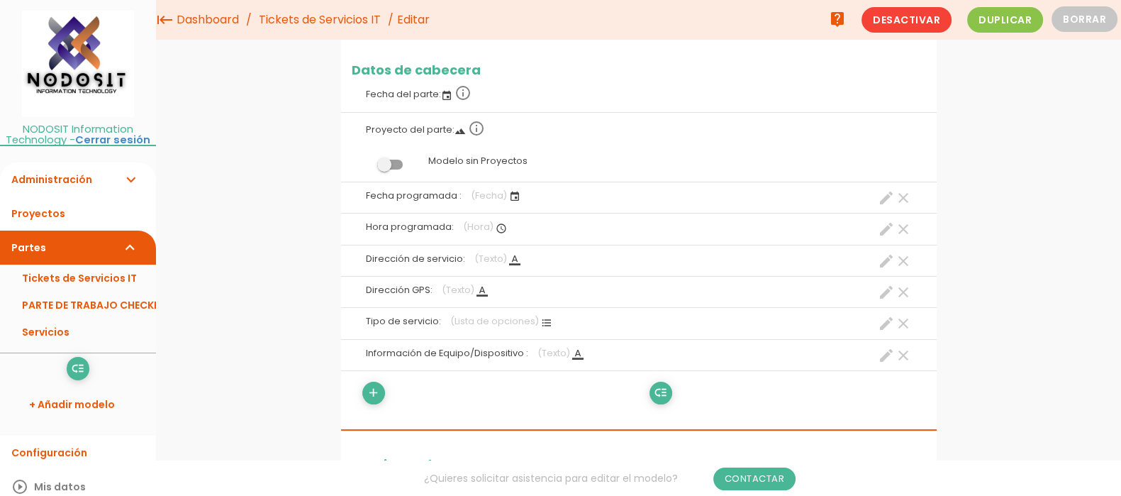
scroll to position [88, 0]
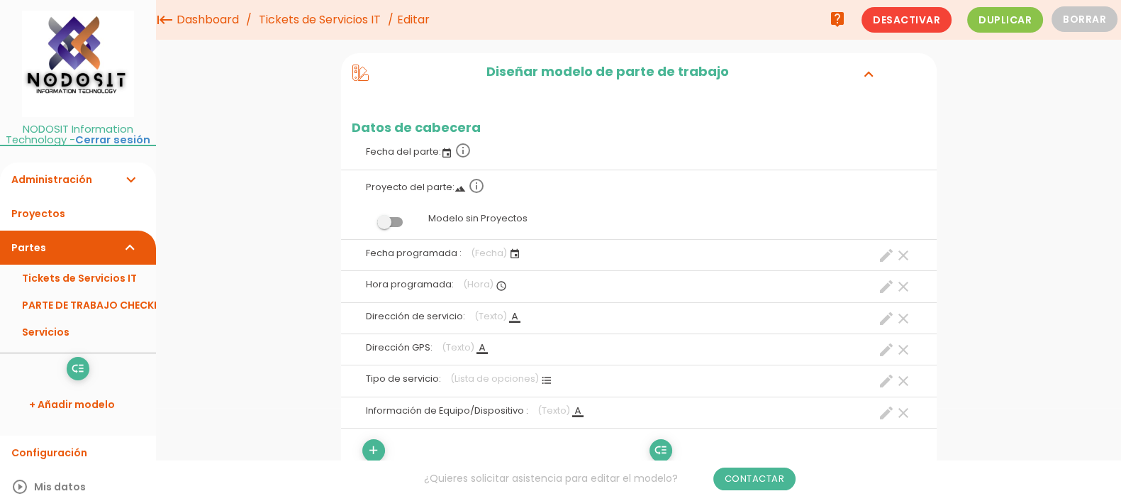
click at [904, 316] on icon "clear" at bounding box center [903, 318] width 17 height 17
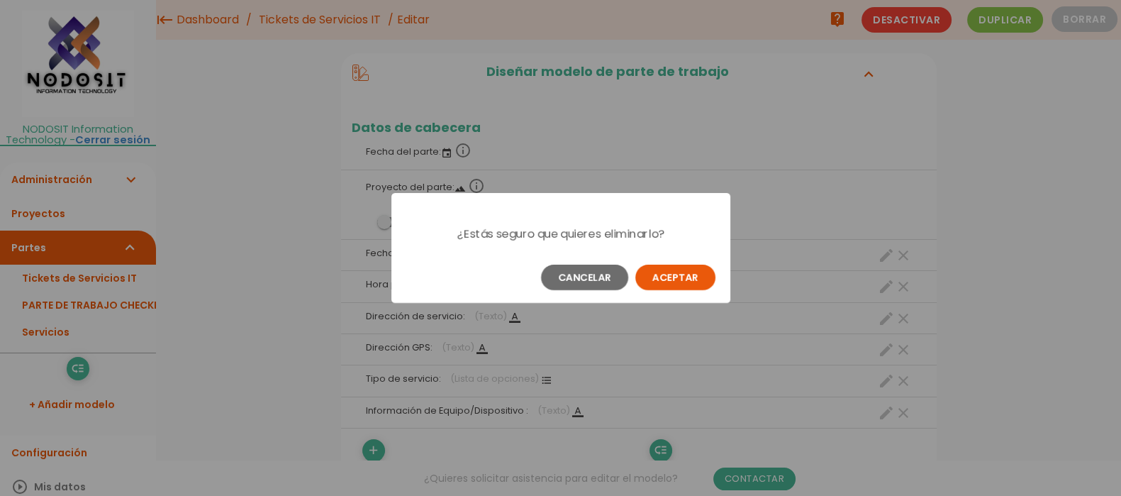
scroll to position [85, 0]
click at [683, 279] on button "Aceptar" at bounding box center [675, 278] width 80 height 26
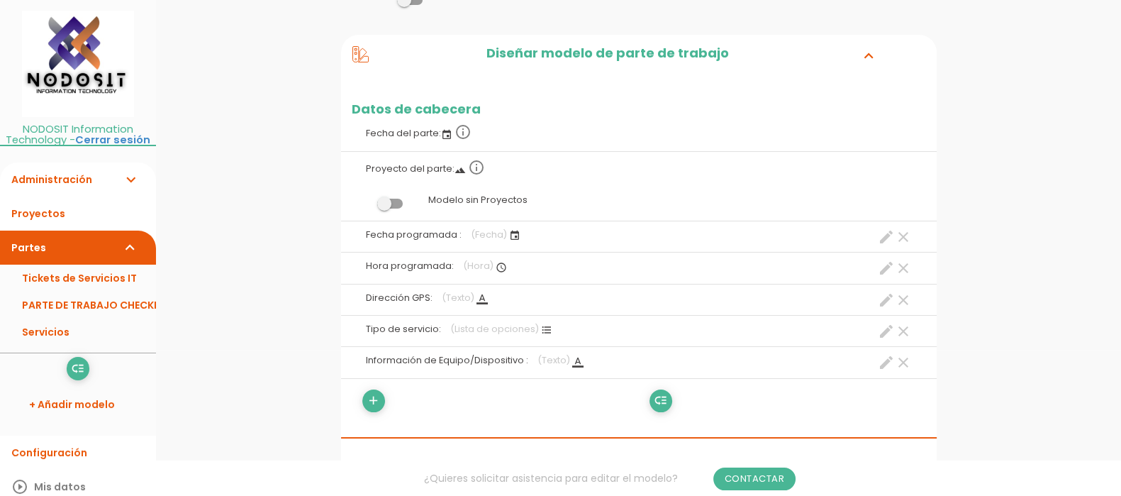
scroll to position [174, 0]
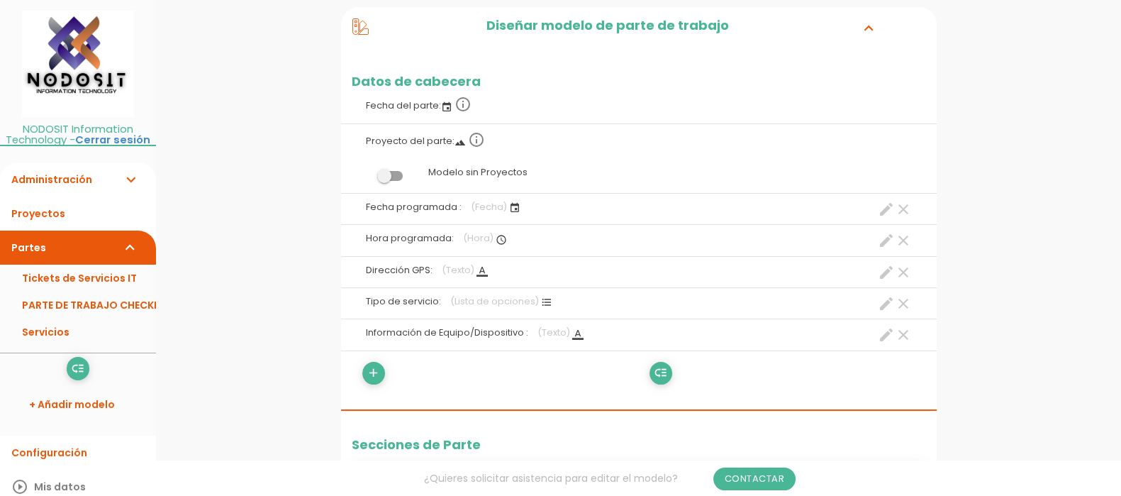
click at [885, 272] on icon "create" at bounding box center [886, 272] width 17 height 17
click at [0, 0] on div "Obligatorio Obligatorio Obligatorio Obligatorio Obligatorio" at bounding box center [0, 0] width 0 height 0
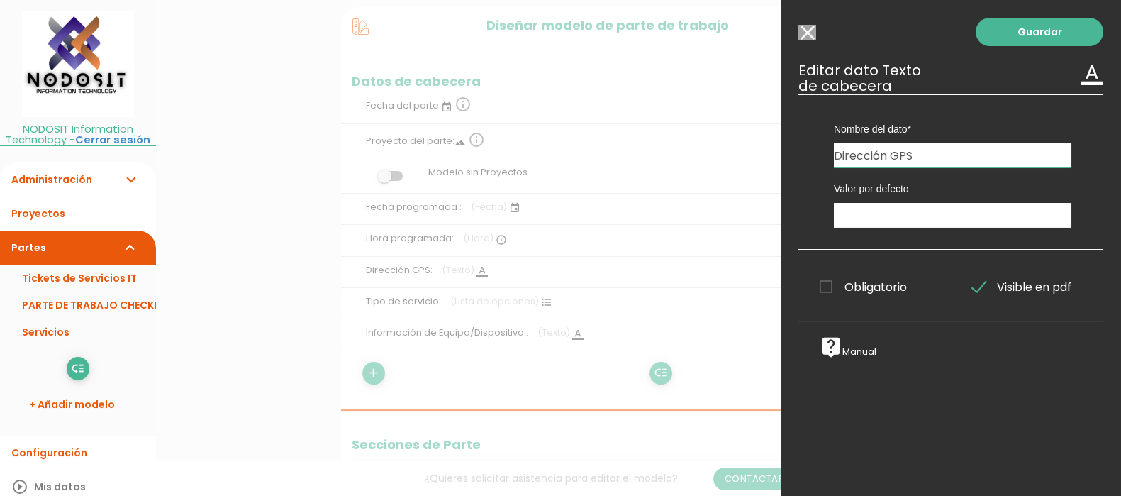
click at [805, 32] on input "Seleccionar todos los usuarios" at bounding box center [808, 33] width 18 height 16
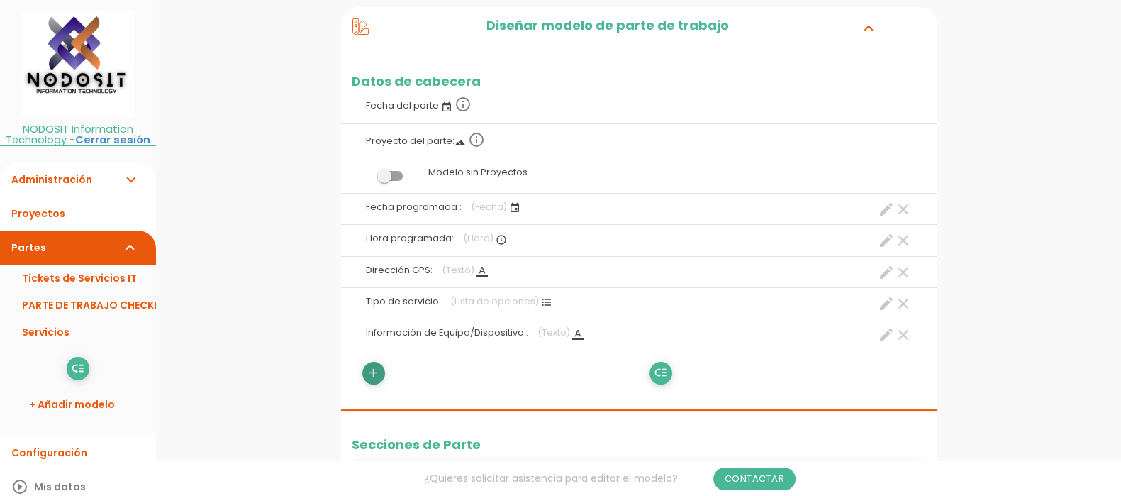
click at [373, 372] on icon "add" at bounding box center [373, 373] width 13 height 23
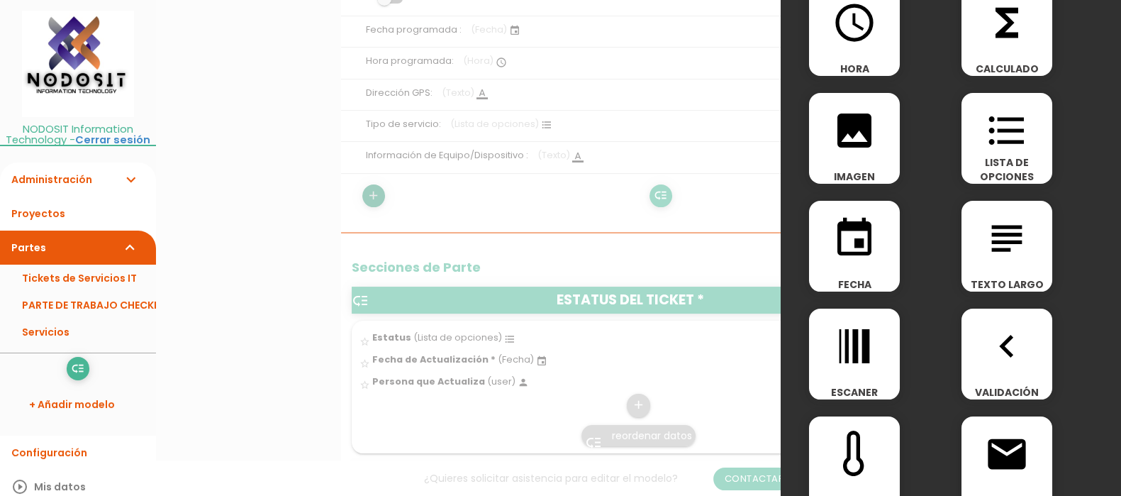
scroll to position [0, 0]
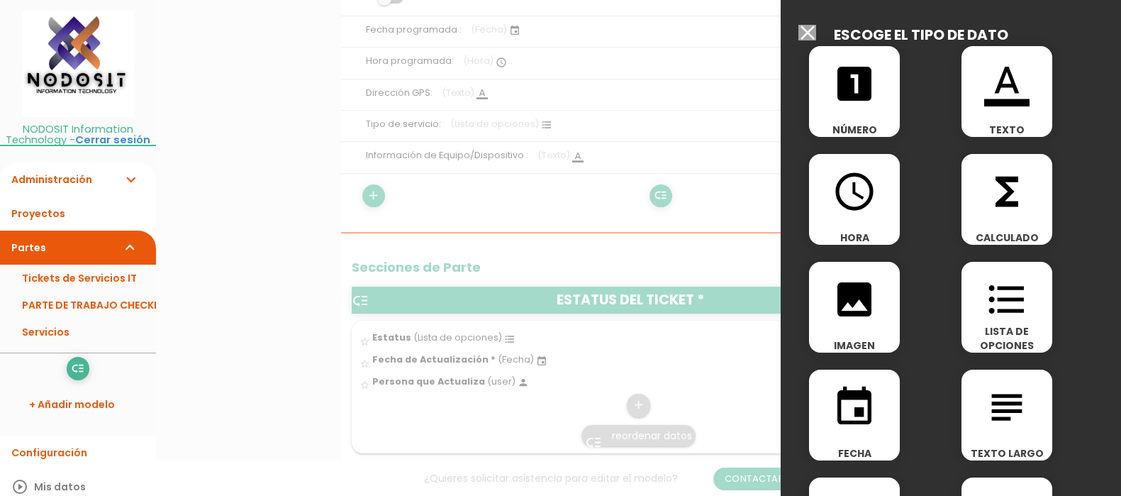
click at [801, 28] on input "Seleccionar todos los usuarios" at bounding box center [808, 33] width 18 height 16
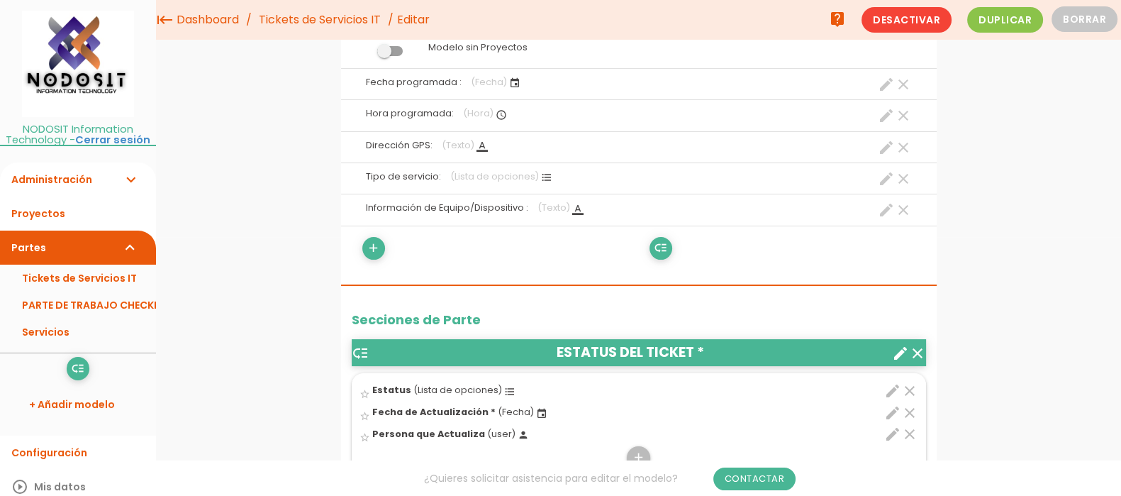
scroll to position [174, 0]
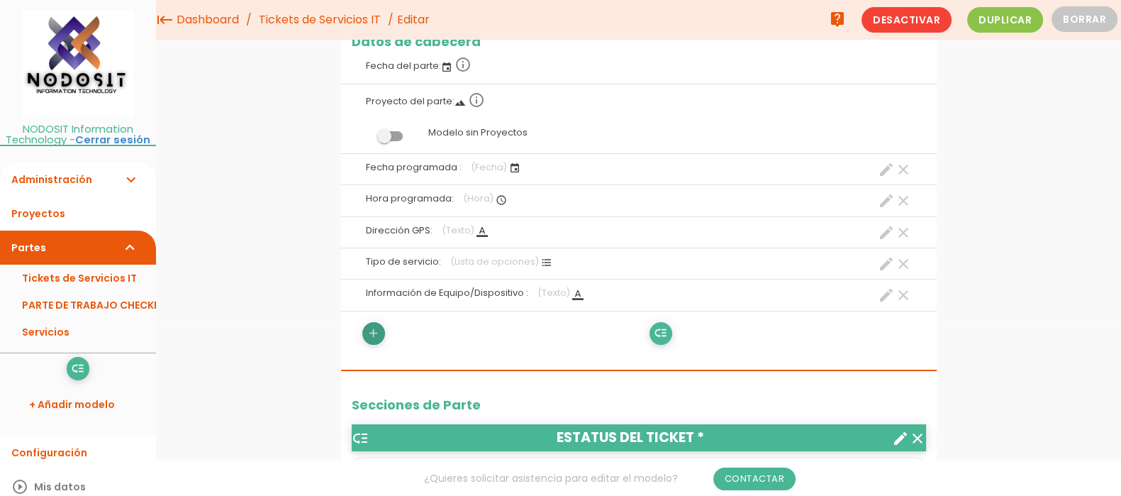
click at [372, 331] on icon "add" at bounding box center [373, 333] width 13 height 23
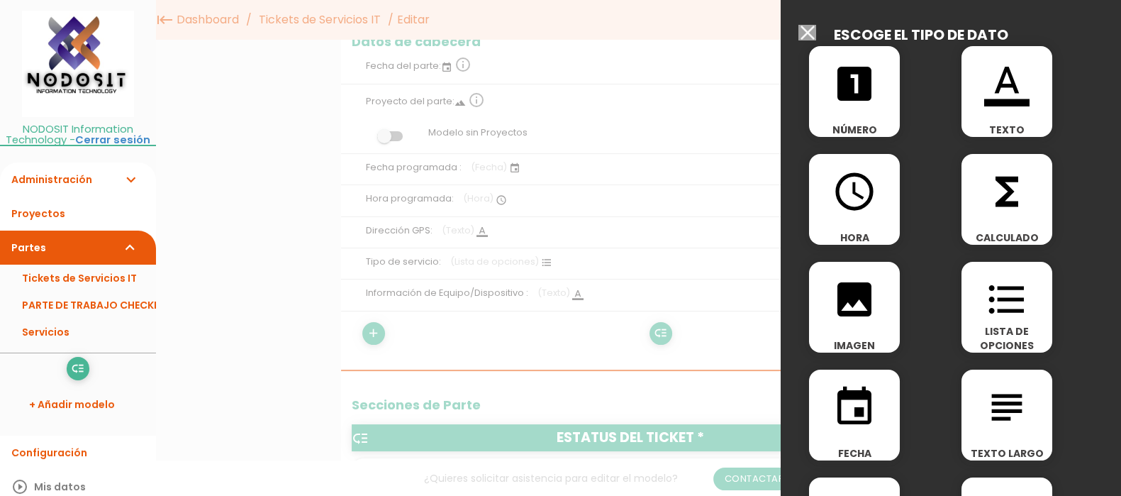
click at [1004, 87] on icon "format_color_text" at bounding box center [1006, 83] width 45 height 45
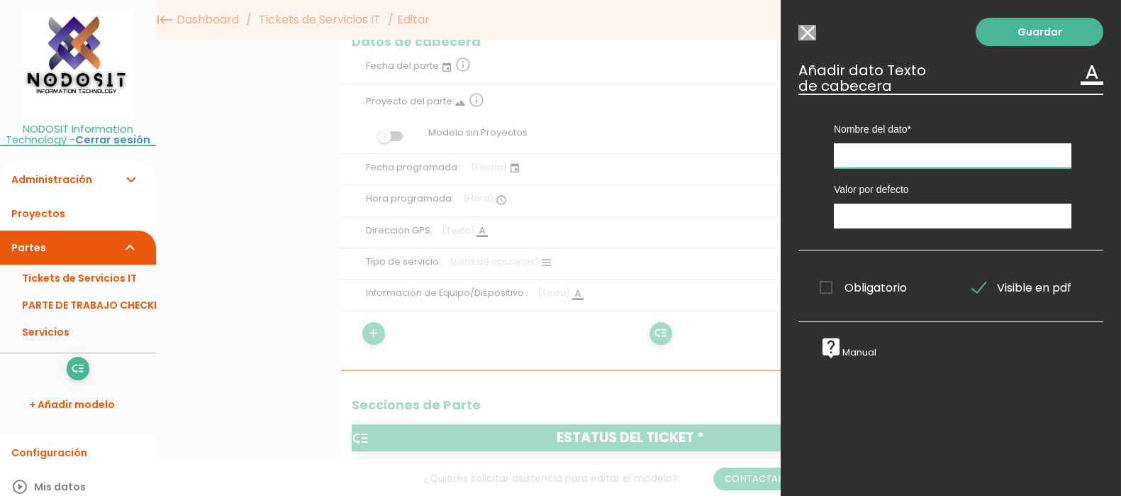
click at [862, 155] on input "text" at bounding box center [953, 155] width 238 height 25
type input "Referencia"
click at [1032, 30] on link "Guardar" at bounding box center [1040, 32] width 128 height 28
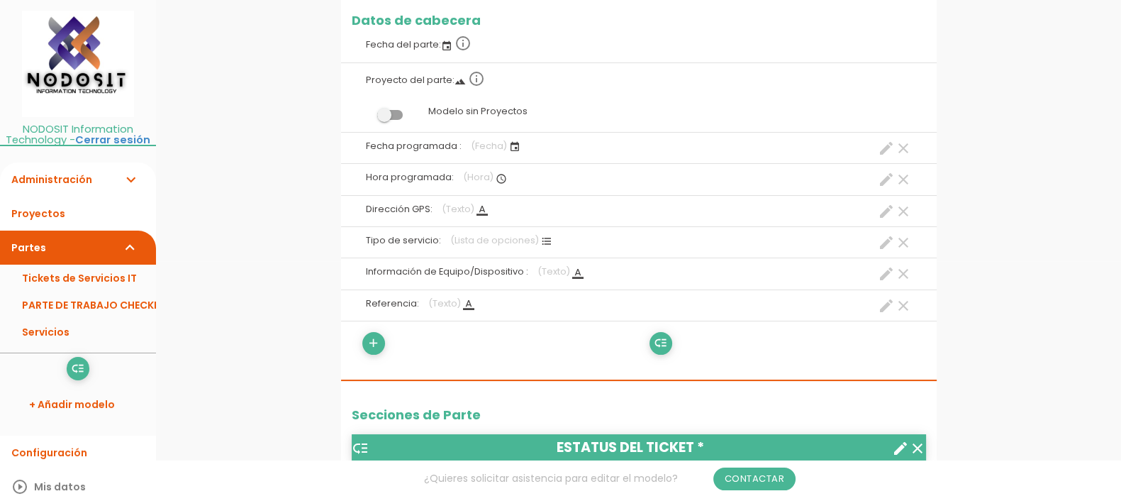
scroll to position [262, 0]
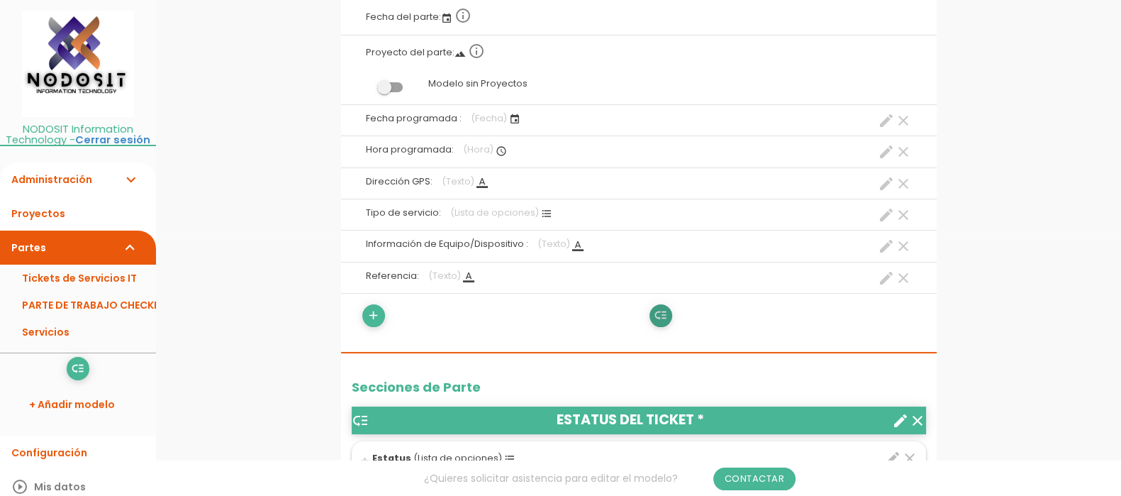
click at [660, 316] on icon "low_priority" at bounding box center [660, 315] width 13 height 23
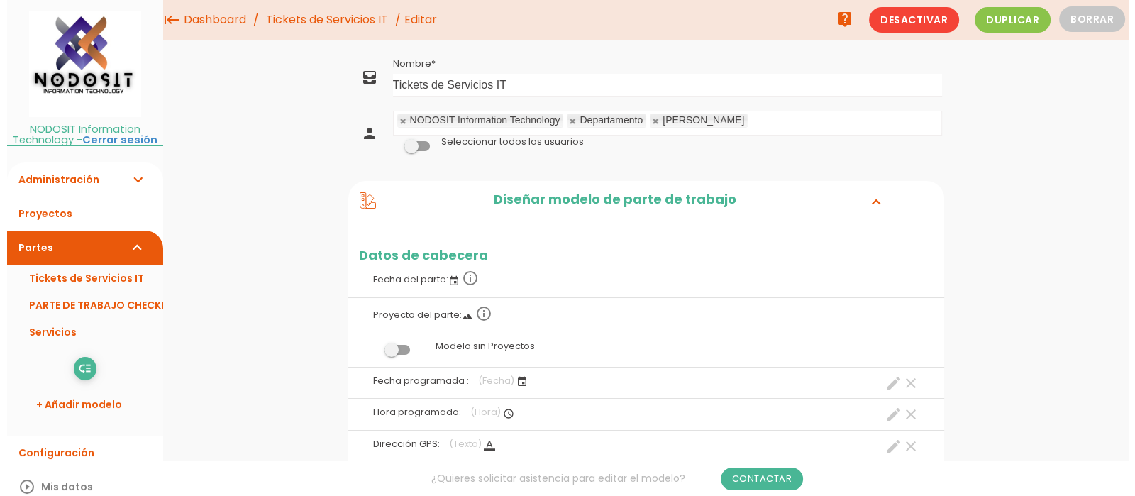
scroll to position [0, 0]
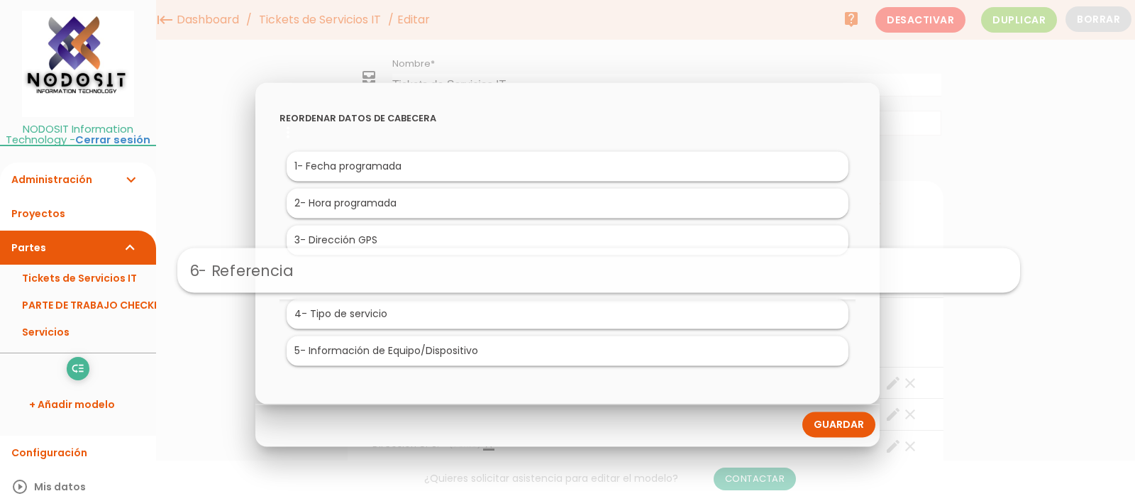
drag, startPoint x: 343, startPoint y: 352, endPoint x: 373, endPoint y: 271, distance: 86.8
click at [833, 426] on link "Guardar" at bounding box center [838, 424] width 73 height 26
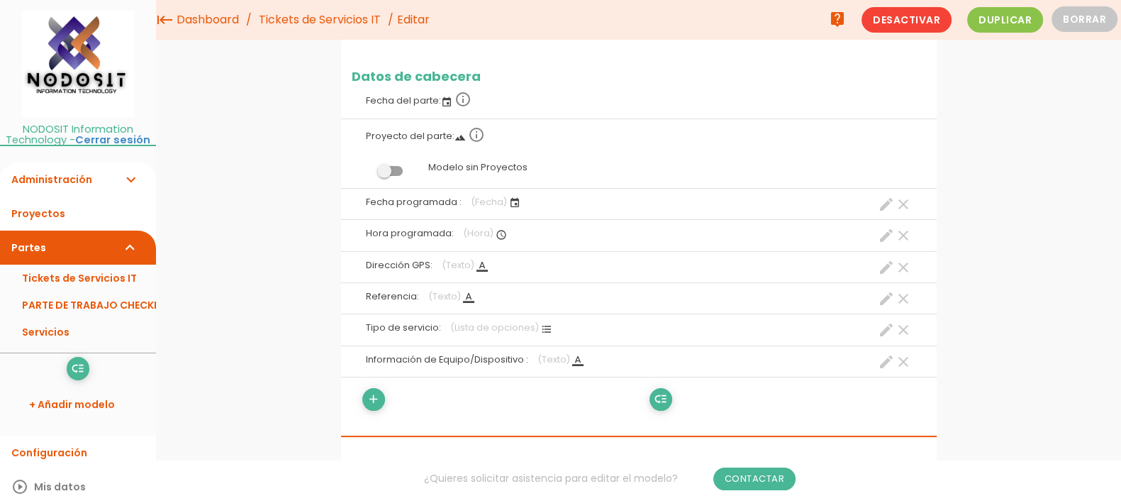
scroll to position [88, 0]
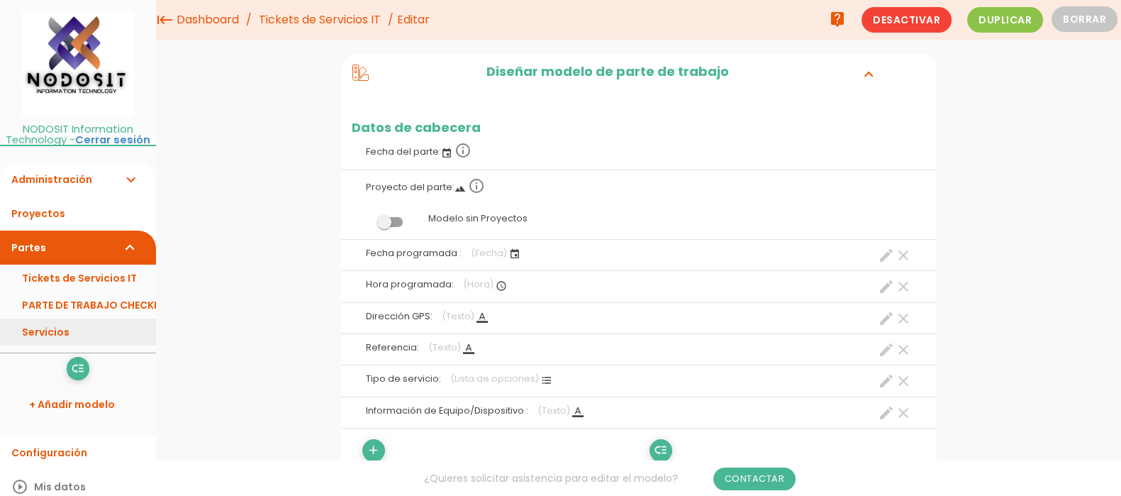
click at [46, 330] on link "Servicios" at bounding box center [78, 331] width 156 height 27
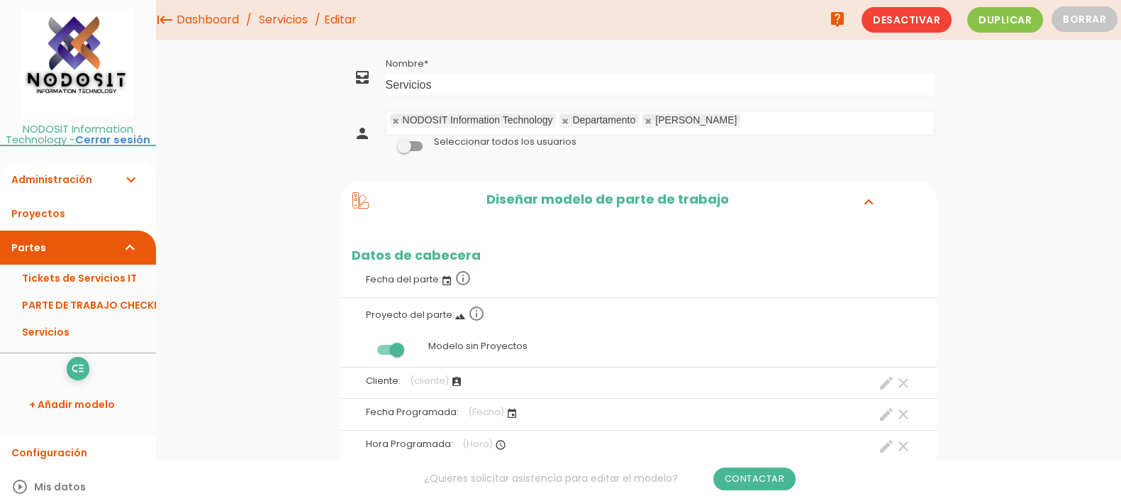
click at [278, 13] on link "Servicios" at bounding box center [283, 20] width 56 height 40
click at [404, 143] on span at bounding box center [410, 146] width 26 height 10
click at [386, 142] on input "checkbox" at bounding box center [386, 142] width 0 height 0
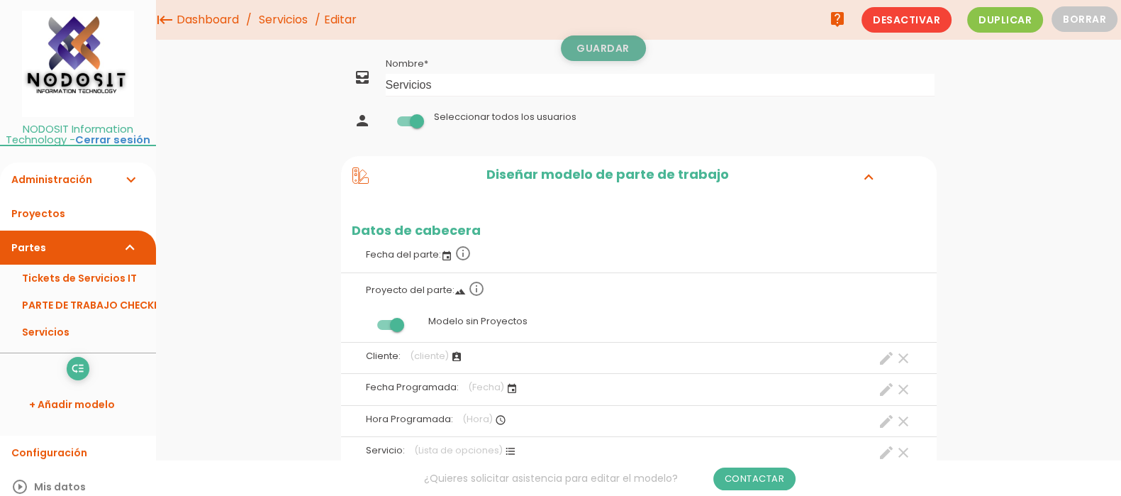
click at [613, 51] on link "Guardar" at bounding box center [603, 48] width 85 height 26
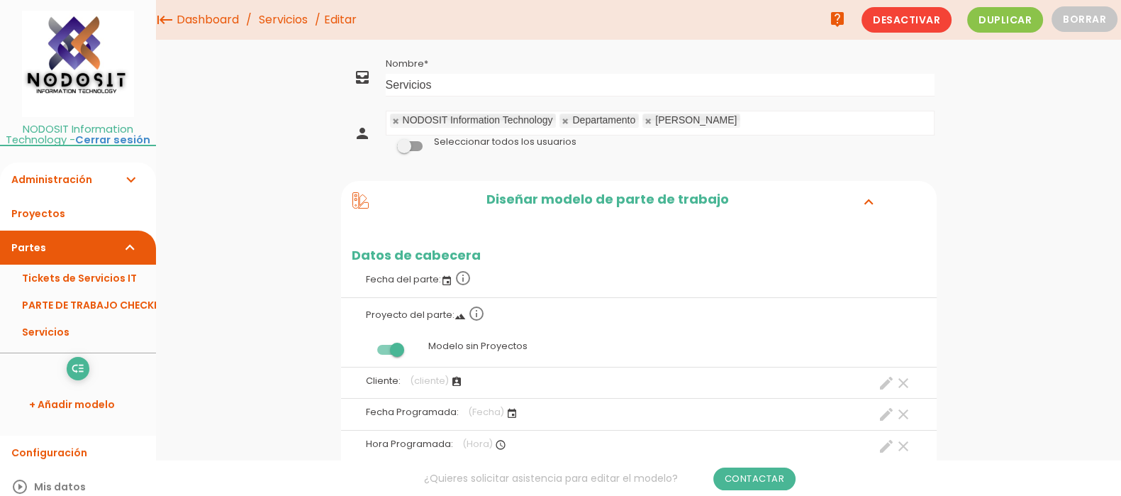
click at [410, 147] on span at bounding box center [410, 146] width 26 height 10
click at [386, 142] on input "checkbox" at bounding box center [386, 142] width 0 height 0
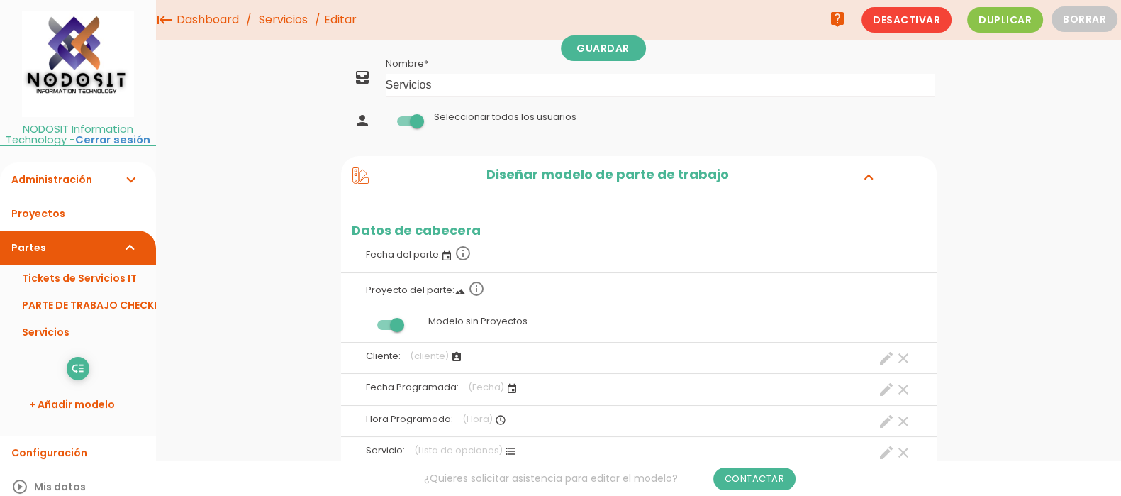
click at [411, 122] on span at bounding box center [410, 121] width 26 height 10
click at [386, 117] on input "checkbox" at bounding box center [386, 117] width 0 height 0
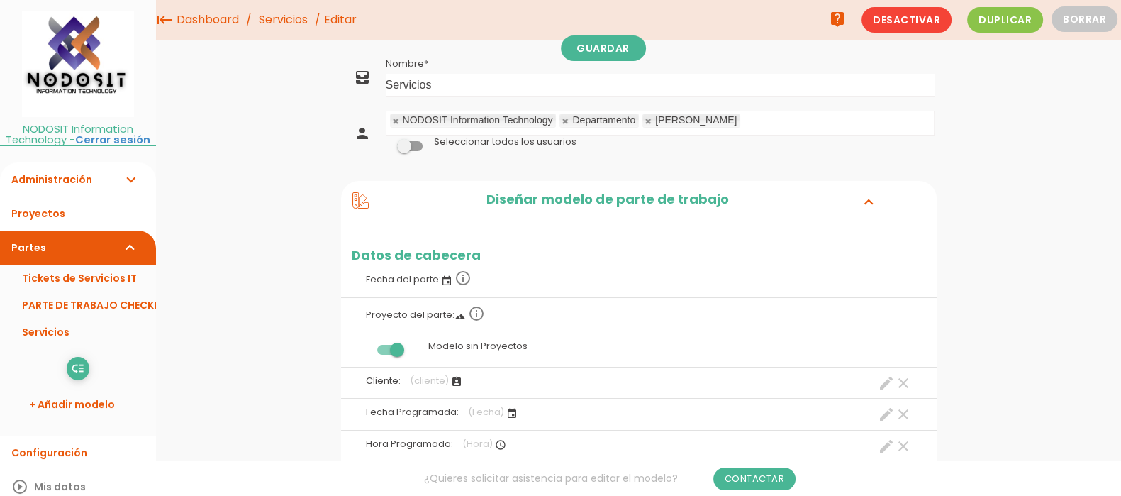
click at [392, 350] on span at bounding box center [390, 350] width 26 height 10
click at [366, 346] on input "checkbox" at bounding box center [366, 346] width 0 height 0
click at [612, 43] on link "Guardar" at bounding box center [603, 48] width 85 height 26
